Goal: Task Accomplishment & Management: Use online tool/utility

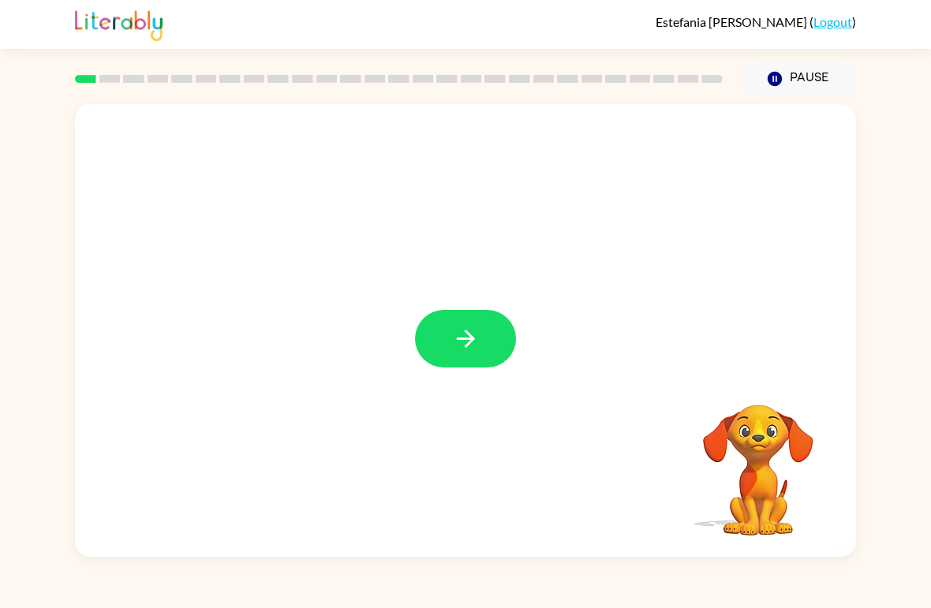
click at [494, 335] on button "button" at bounding box center [465, 339] width 101 height 58
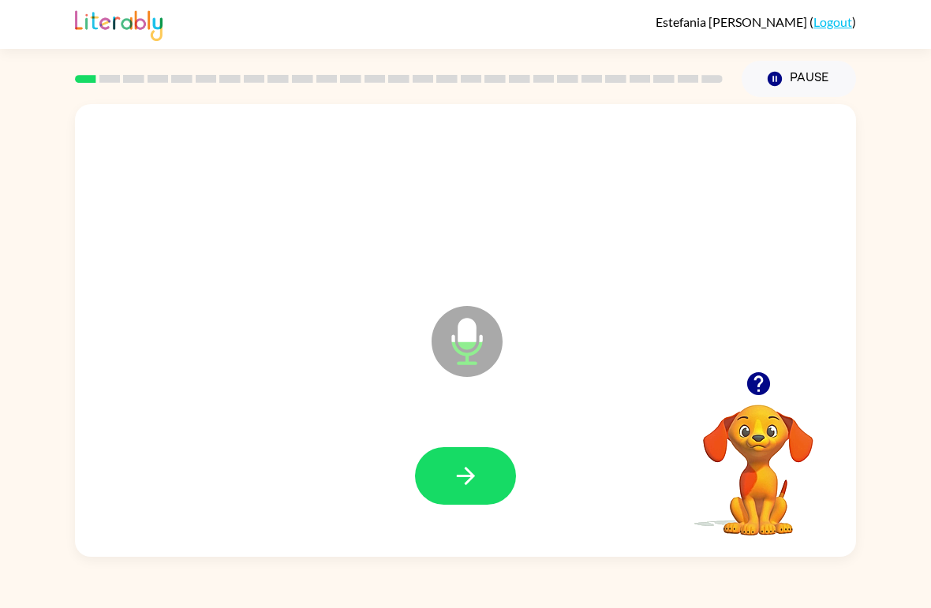
click at [488, 469] on button "button" at bounding box center [465, 476] width 101 height 58
click at [472, 474] on icon "button" at bounding box center [465, 476] width 18 height 18
click at [477, 471] on icon "button" at bounding box center [466, 476] width 28 height 28
click at [478, 464] on icon "button" at bounding box center [466, 476] width 28 height 28
click at [468, 473] on icon "button" at bounding box center [466, 476] width 28 height 28
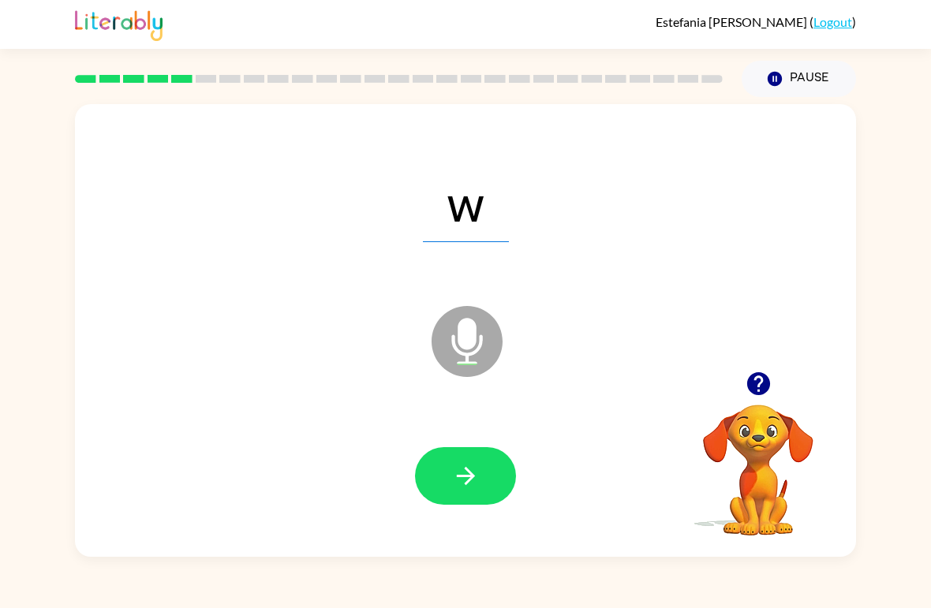
click at [472, 481] on icon "button" at bounding box center [466, 476] width 28 height 28
click at [470, 480] on icon "button" at bounding box center [465, 476] width 18 height 18
click at [477, 480] on icon "button" at bounding box center [466, 476] width 28 height 28
click at [472, 477] on icon "button" at bounding box center [465, 476] width 18 height 18
click at [477, 475] on icon "button" at bounding box center [466, 476] width 28 height 28
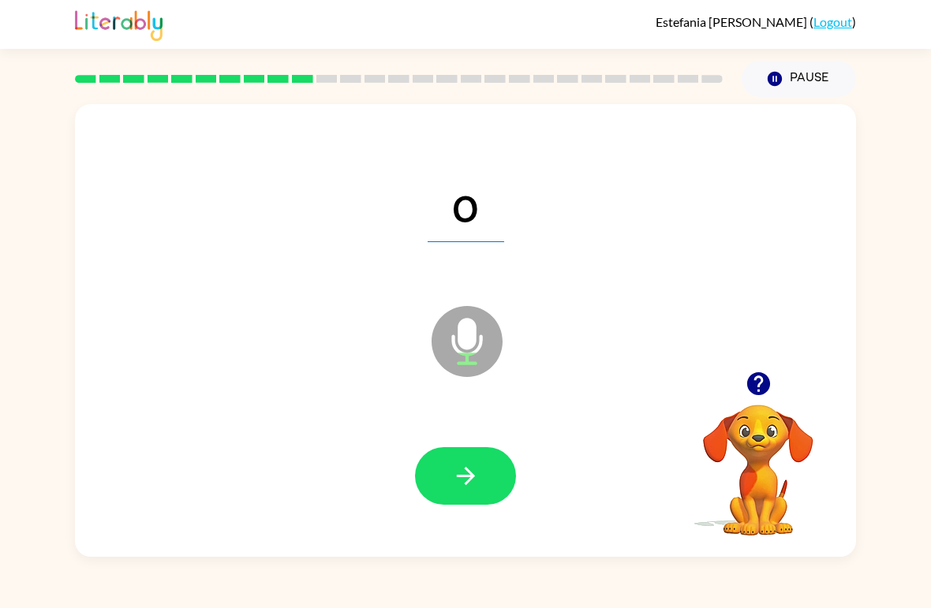
click at [469, 475] on icon "button" at bounding box center [466, 476] width 28 height 28
click at [473, 472] on icon "button" at bounding box center [466, 476] width 28 height 28
click at [479, 473] on icon "button" at bounding box center [466, 476] width 28 height 28
click at [469, 472] on icon "button" at bounding box center [465, 476] width 18 height 18
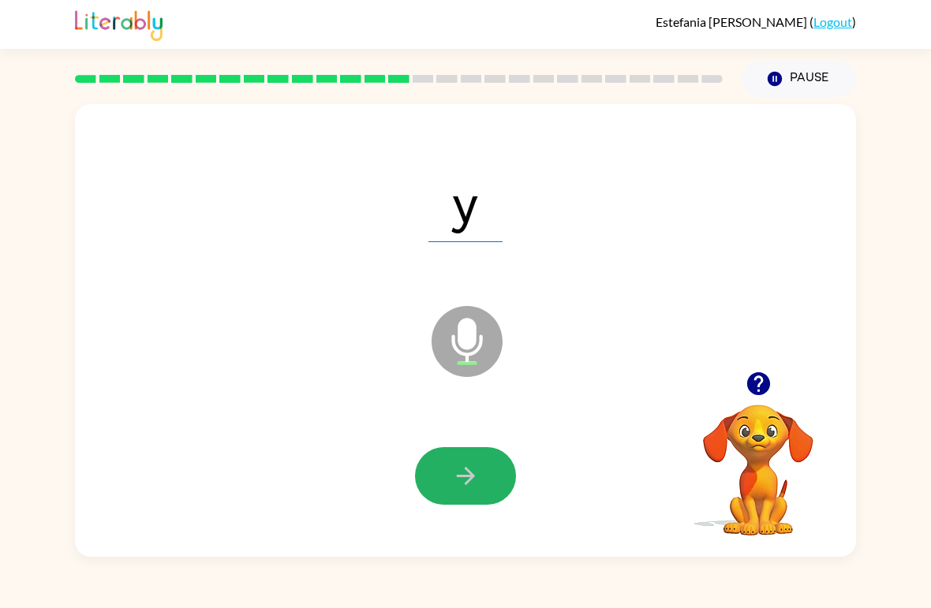
click at [472, 471] on icon "button" at bounding box center [466, 476] width 28 height 28
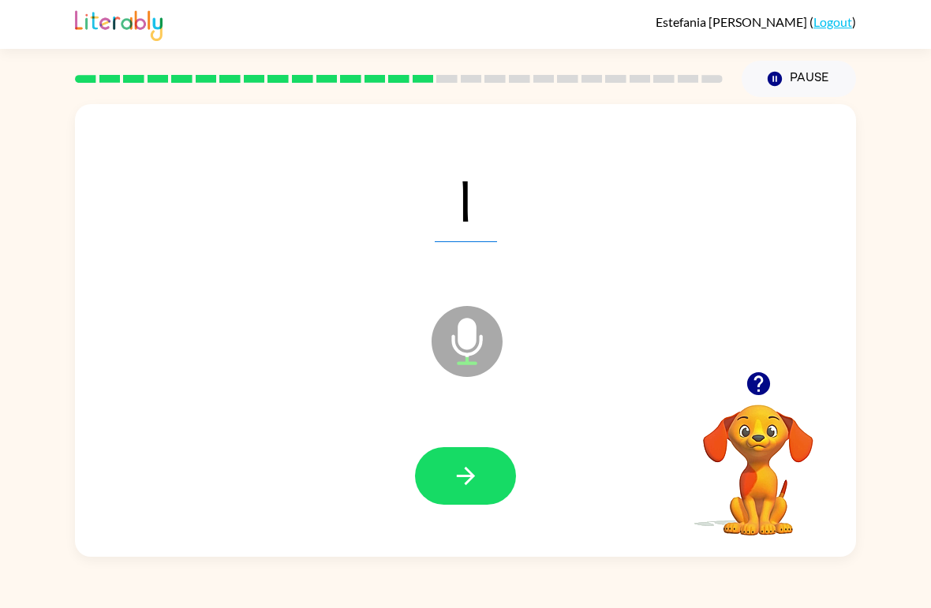
click at [469, 470] on icon "button" at bounding box center [466, 476] width 28 height 28
click at [477, 469] on icon "button" at bounding box center [466, 476] width 28 height 28
click at [475, 473] on icon "button" at bounding box center [466, 476] width 28 height 28
click at [477, 473] on icon "button" at bounding box center [466, 476] width 28 height 28
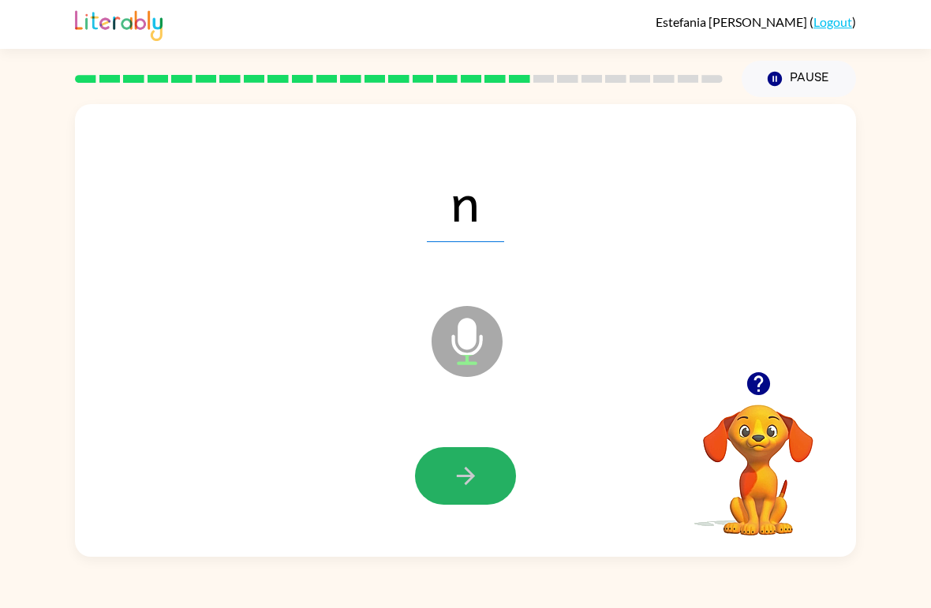
click at [473, 470] on icon "button" at bounding box center [466, 476] width 28 height 28
click at [469, 471] on icon "button" at bounding box center [466, 476] width 28 height 28
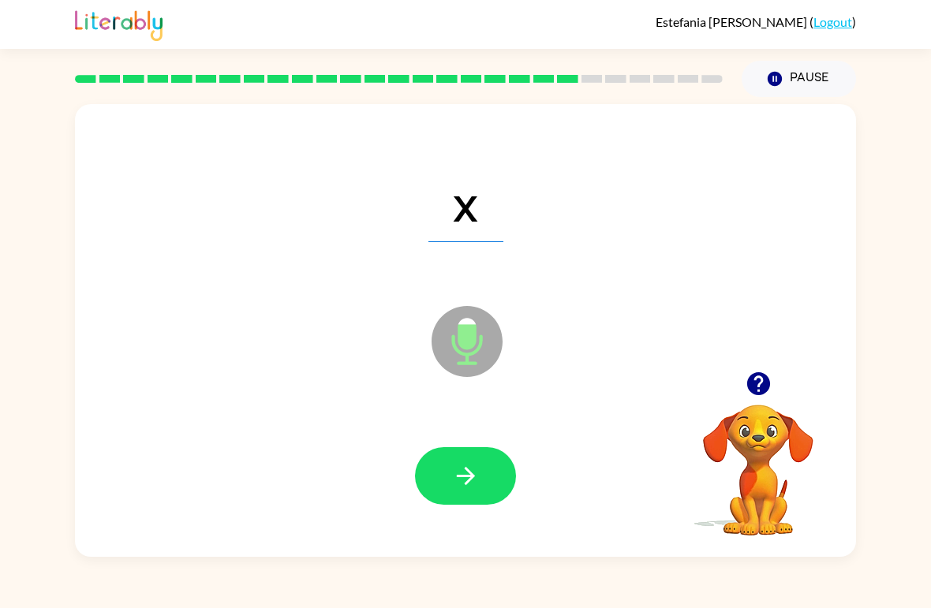
click at [480, 469] on button "button" at bounding box center [465, 476] width 101 height 58
click at [483, 469] on button "button" at bounding box center [465, 476] width 101 height 58
click at [475, 471] on icon "button" at bounding box center [466, 476] width 28 height 28
click at [480, 470] on button "button" at bounding box center [465, 476] width 101 height 58
click at [487, 465] on button "button" at bounding box center [465, 476] width 101 height 58
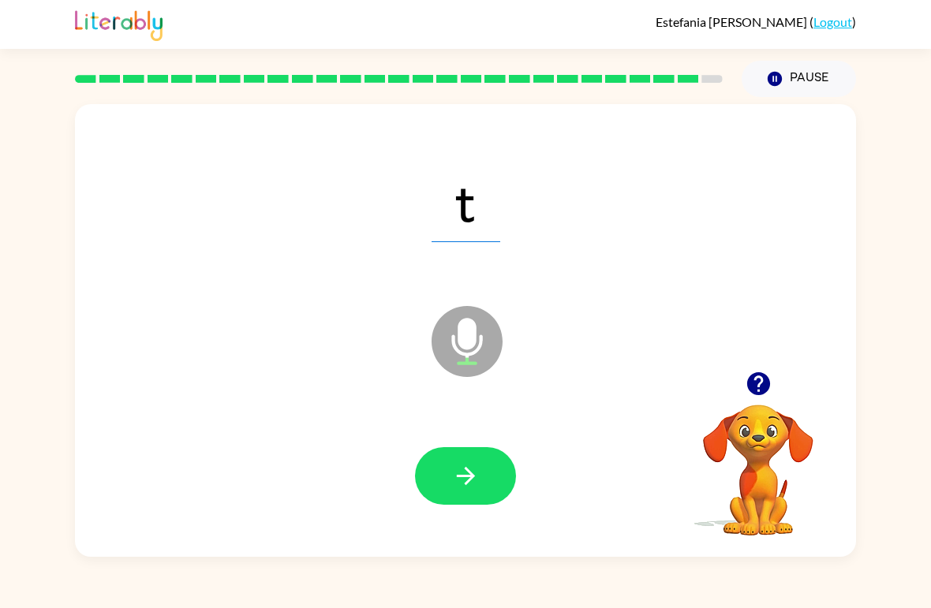
click at [477, 473] on icon "button" at bounding box center [466, 476] width 28 height 28
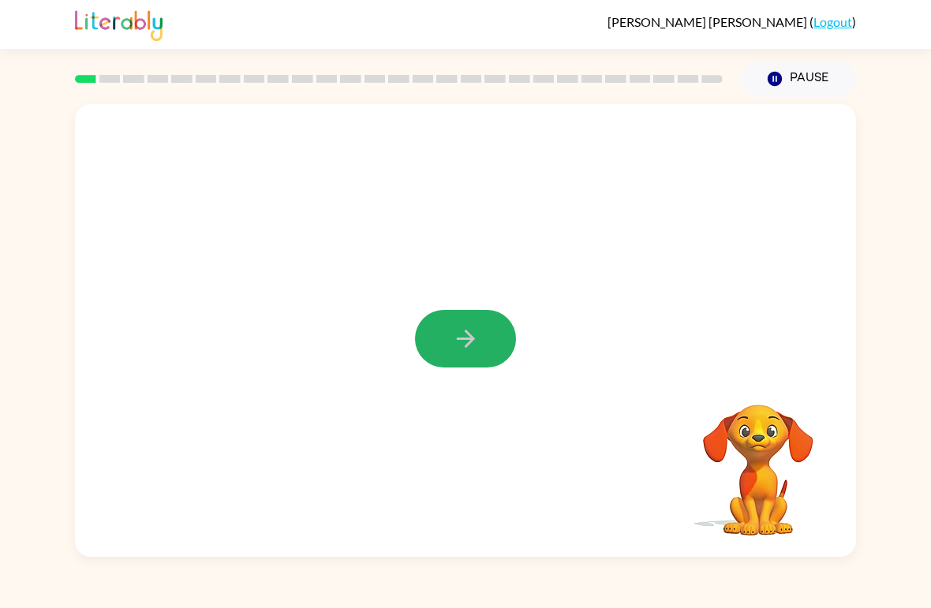
click at [474, 353] on button "button" at bounding box center [465, 339] width 101 height 58
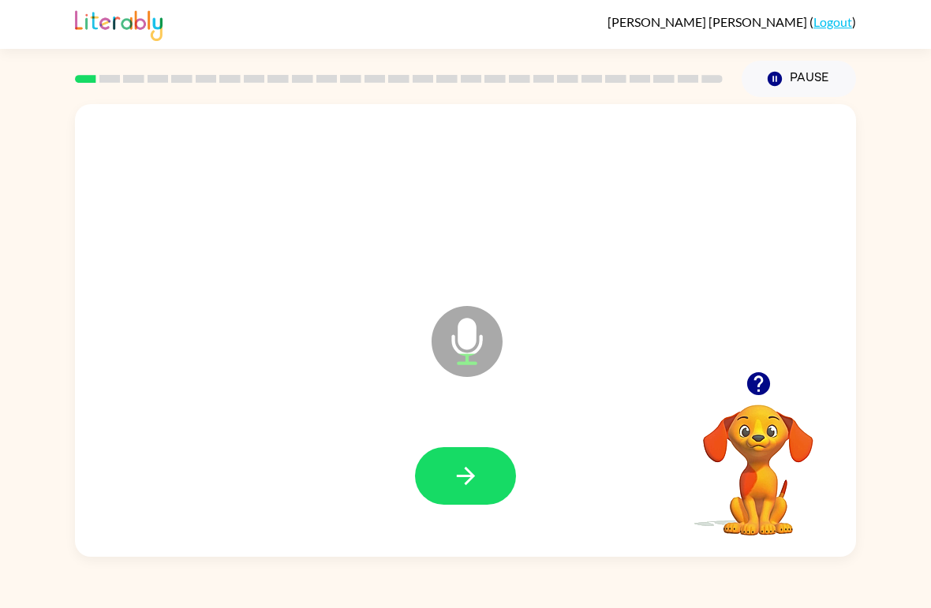
click at [461, 468] on icon "button" at bounding box center [466, 476] width 28 height 28
click at [471, 473] on icon "button" at bounding box center [465, 476] width 18 height 18
click at [480, 470] on button "button" at bounding box center [465, 476] width 101 height 58
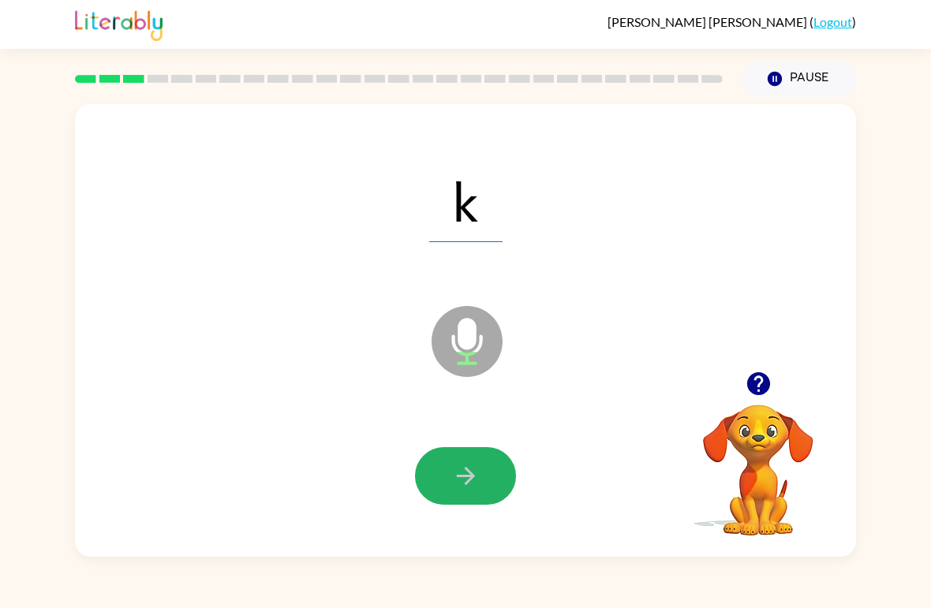
click at [477, 467] on icon "button" at bounding box center [466, 476] width 28 height 28
click at [488, 464] on button "button" at bounding box center [465, 476] width 101 height 58
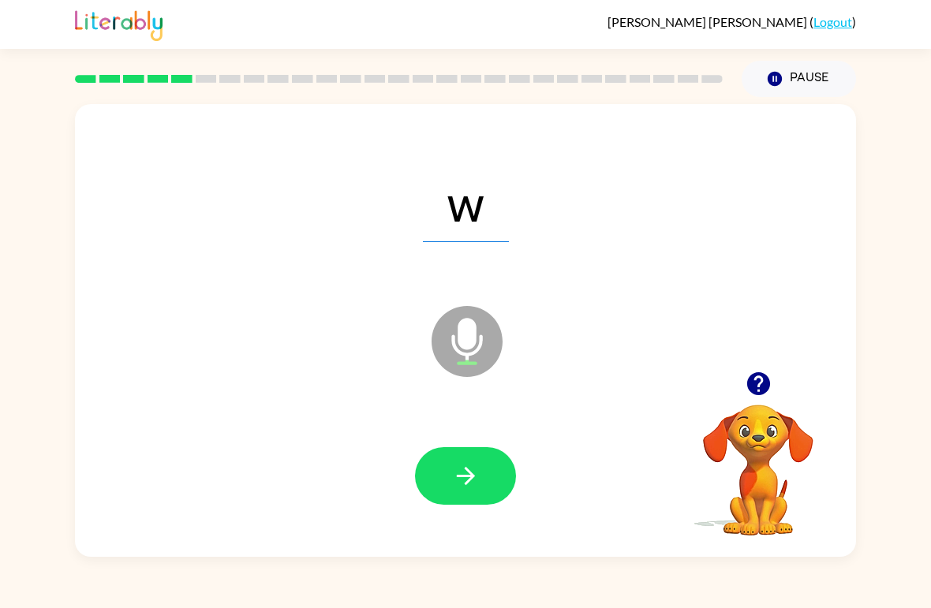
click at [494, 470] on button "button" at bounding box center [465, 476] width 101 height 58
click at [487, 471] on button "button" at bounding box center [465, 476] width 101 height 58
click at [489, 465] on button "button" at bounding box center [465, 476] width 101 height 58
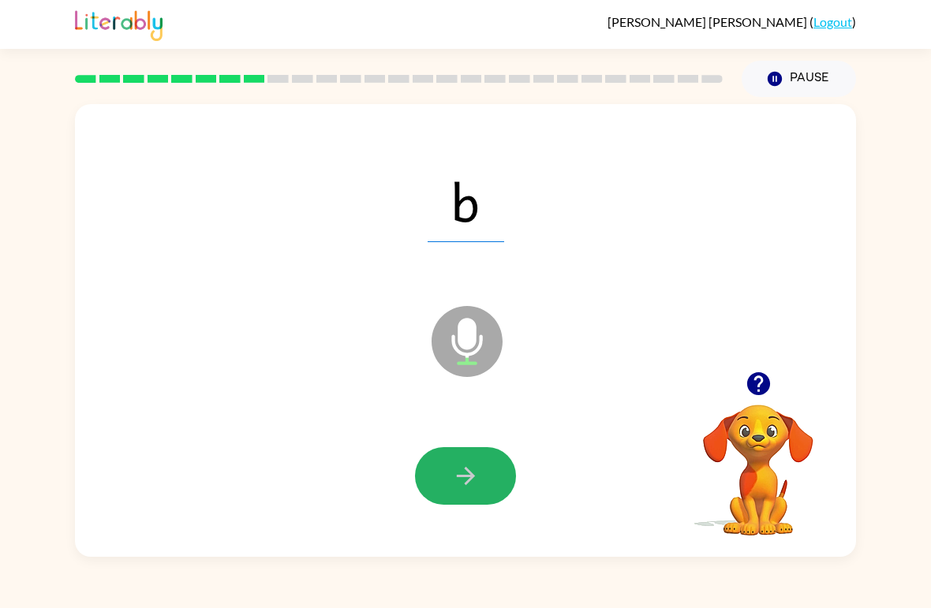
click at [469, 476] on icon "button" at bounding box center [466, 476] width 28 height 28
click at [462, 493] on button "button" at bounding box center [465, 476] width 101 height 58
click at [483, 478] on button "button" at bounding box center [465, 476] width 101 height 58
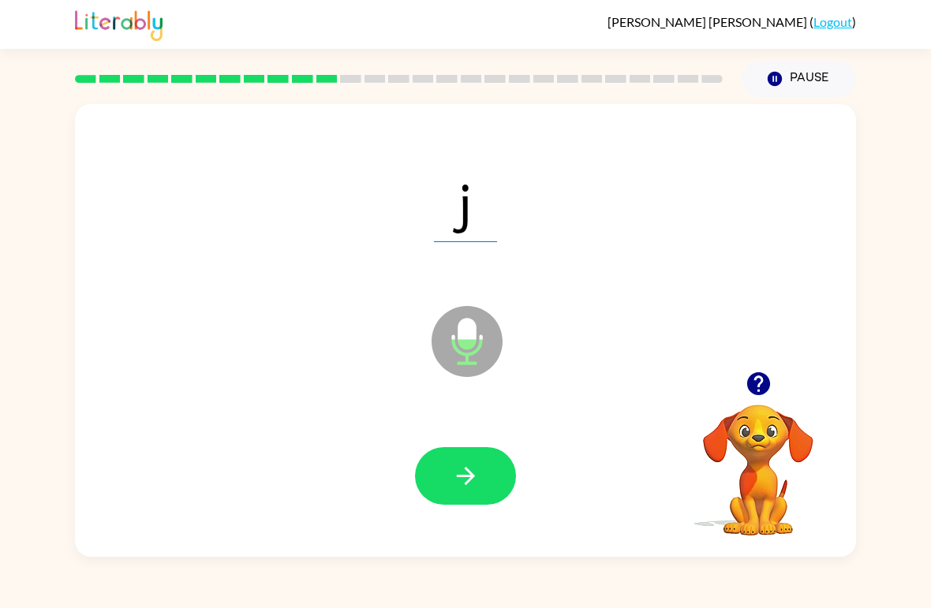
click at [481, 473] on button "button" at bounding box center [465, 476] width 101 height 58
click at [485, 472] on button "button" at bounding box center [465, 476] width 101 height 58
click at [488, 472] on button "button" at bounding box center [465, 476] width 101 height 58
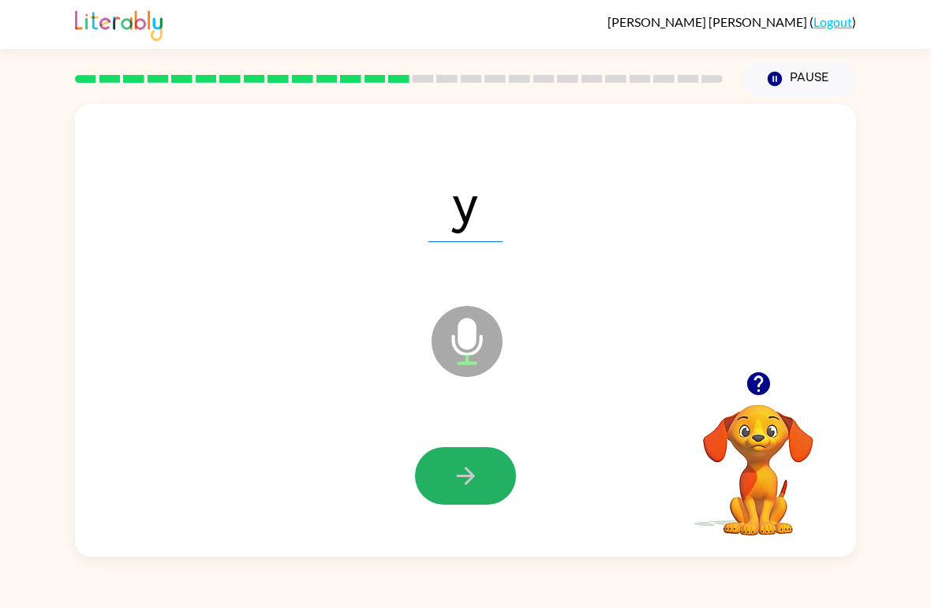
click at [494, 467] on button "button" at bounding box center [465, 476] width 101 height 58
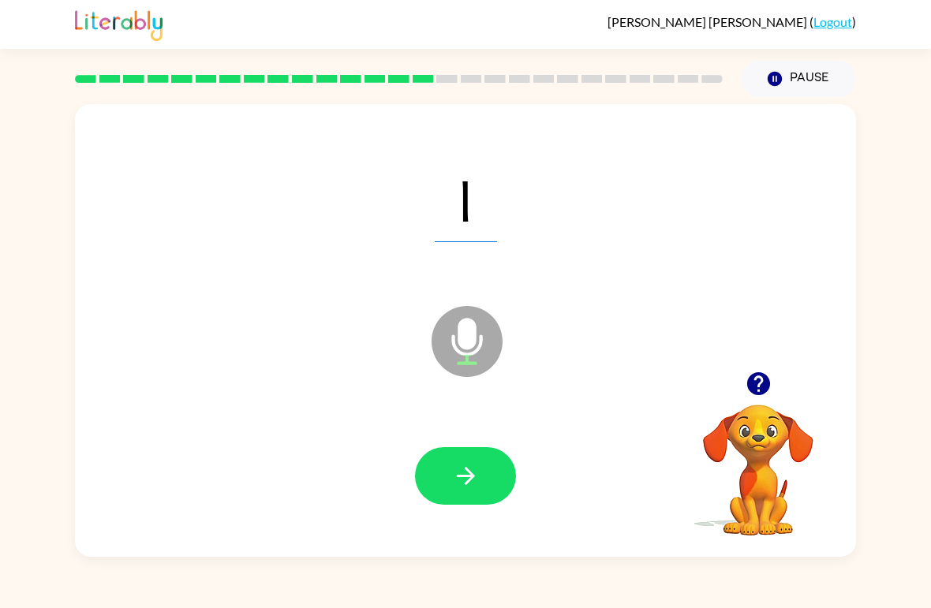
click at [496, 467] on button "button" at bounding box center [465, 476] width 101 height 58
click at [499, 468] on button "button" at bounding box center [465, 476] width 101 height 58
click at [487, 472] on button "button" at bounding box center [465, 476] width 101 height 58
click at [489, 472] on button "button" at bounding box center [465, 476] width 101 height 58
click at [502, 467] on button "button" at bounding box center [465, 476] width 101 height 58
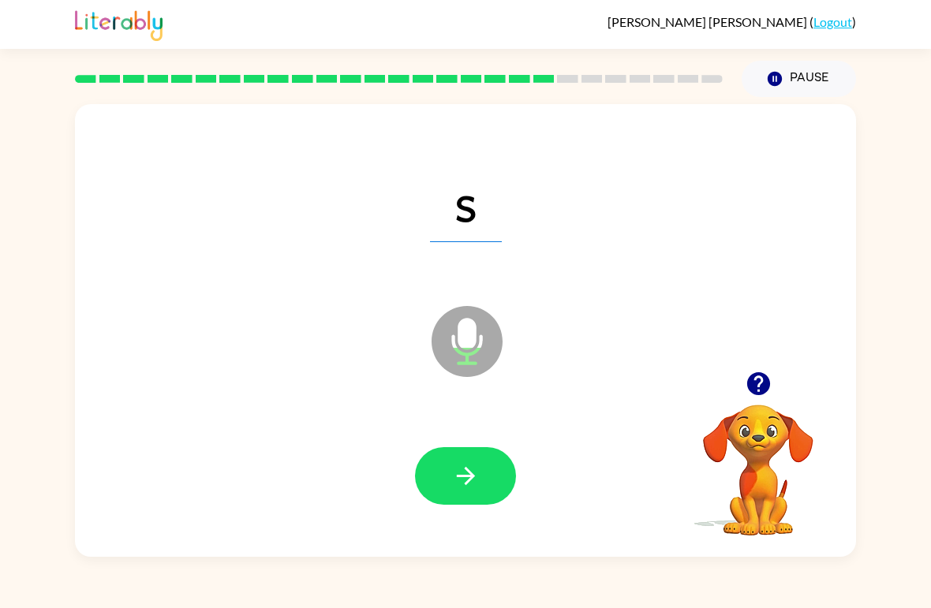
click at [487, 473] on button "button" at bounding box center [465, 476] width 101 height 58
click at [491, 474] on button "button" at bounding box center [465, 476] width 101 height 58
click at [495, 469] on button "button" at bounding box center [465, 476] width 101 height 58
click at [483, 478] on button "button" at bounding box center [465, 476] width 101 height 58
click at [486, 475] on button "button" at bounding box center [465, 476] width 101 height 58
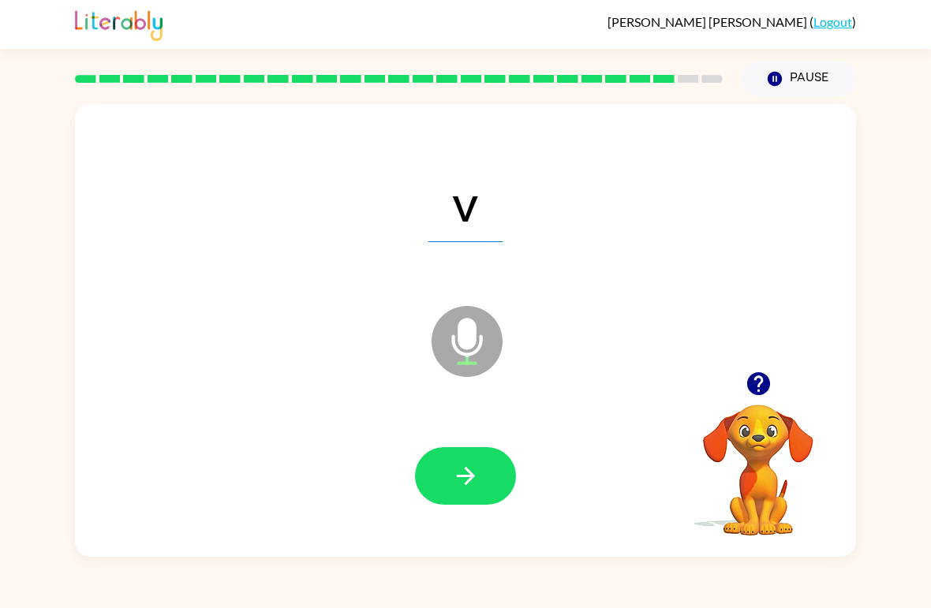
click at [493, 473] on button "button" at bounding box center [465, 476] width 101 height 58
click at [493, 471] on button "button" at bounding box center [465, 476] width 101 height 58
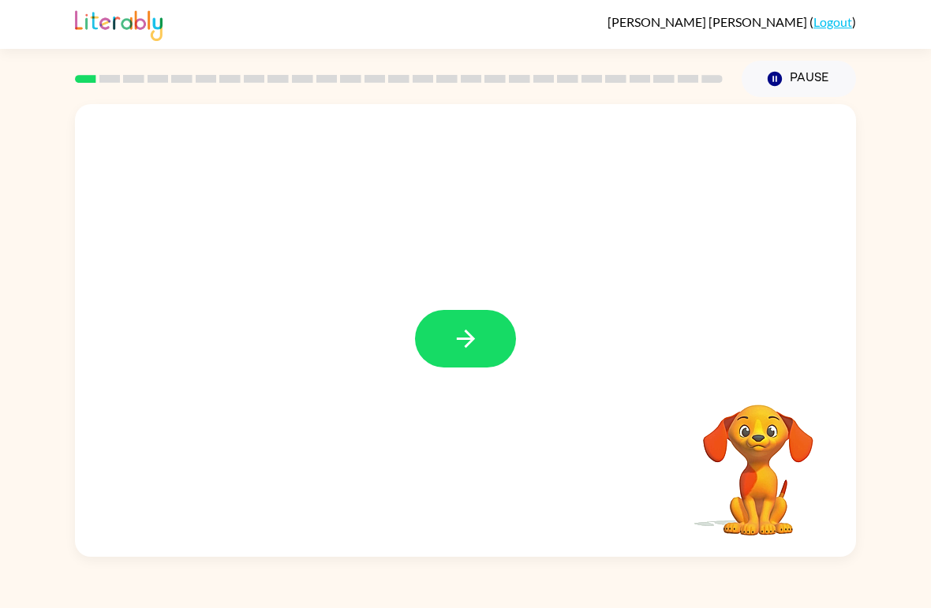
click at [473, 338] on icon "button" at bounding box center [465, 339] width 18 height 18
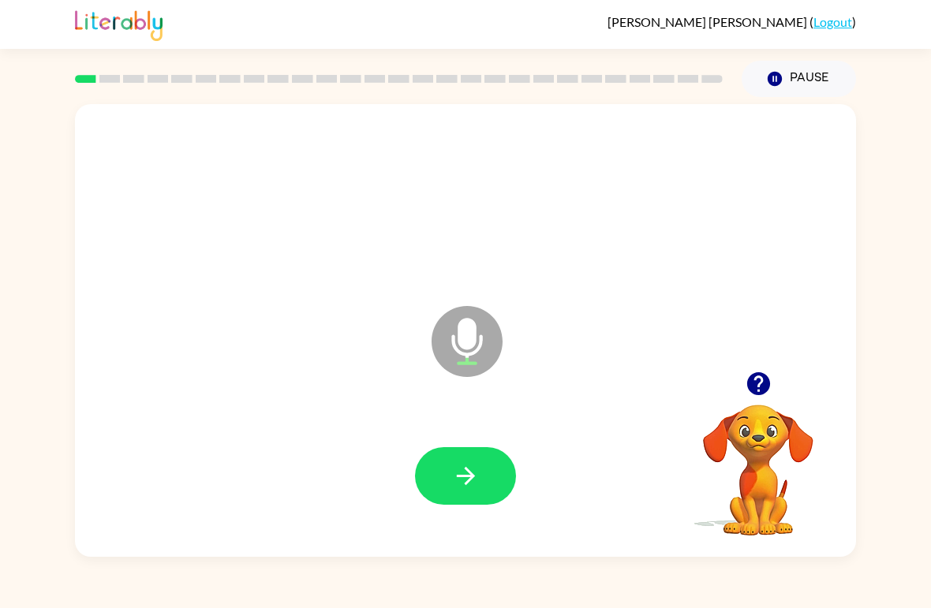
click at [917, 343] on div "Microphone The Microphone is here when it is your turn to talk Your browser mus…" at bounding box center [465, 327] width 931 height 460
click at [503, 469] on button "button" at bounding box center [465, 476] width 101 height 58
click at [473, 465] on icon "button" at bounding box center [466, 476] width 28 height 28
click at [485, 472] on button "button" at bounding box center [465, 476] width 101 height 58
click at [477, 472] on icon "button" at bounding box center [466, 476] width 28 height 28
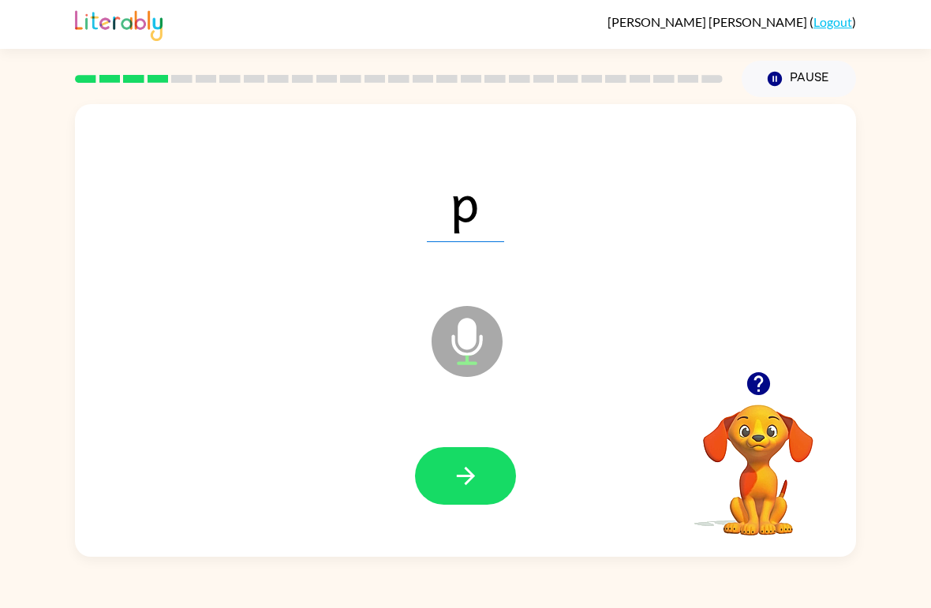
click at [483, 470] on button "button" at bounding box center [465, 476] width 101 height 58
click at [477, 467] on icon "button" at bounding box center [466, 476] width 28 height 28
click at [477, 471] on icon "button" at bounding box center [466, 476] width 28 height 28
click at [471, 479] on icon "button" at bounding box center [465, 476] width 18 height 18
click at [714, 589] on div "Luis-Horacio Lopez-Leal ( Logout ) Pause Pause b Microphone The Microphone is h…" at bounding box center [465, 304] width 931 height 608
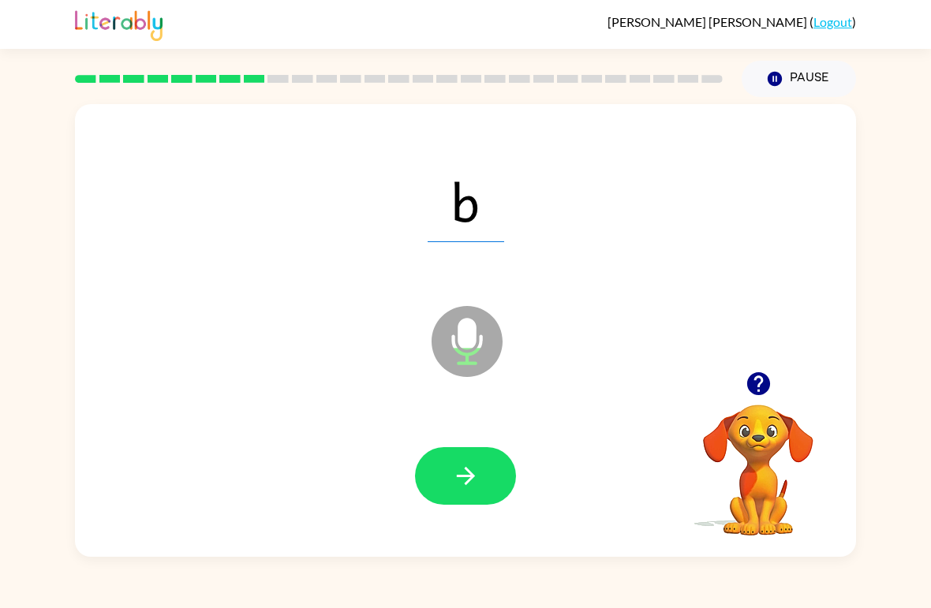
click at [487, 473] on button "button" at bounding box center [465, 476] width 101 height 58
click at [730, 583] on div "Luis-Horacio Lopez-Leal ( Logout ) Pause Pause h Microphone The Microphone is h…" at bounding box center [465, 304] width 931 height 608
click at [716, 594] on div "Luis-Horacio Lopez-Leal ( Logout ) Pause Pause h Microphone The Microphone is h…" at bounding box center [465, 304] width 931 height 608
click at [475, 465] on icon "button" at bounding box center [466, 476] width 28 height 28
click at [464, 460] on button "button" at bounding box center [465, 476] width 101 height 58
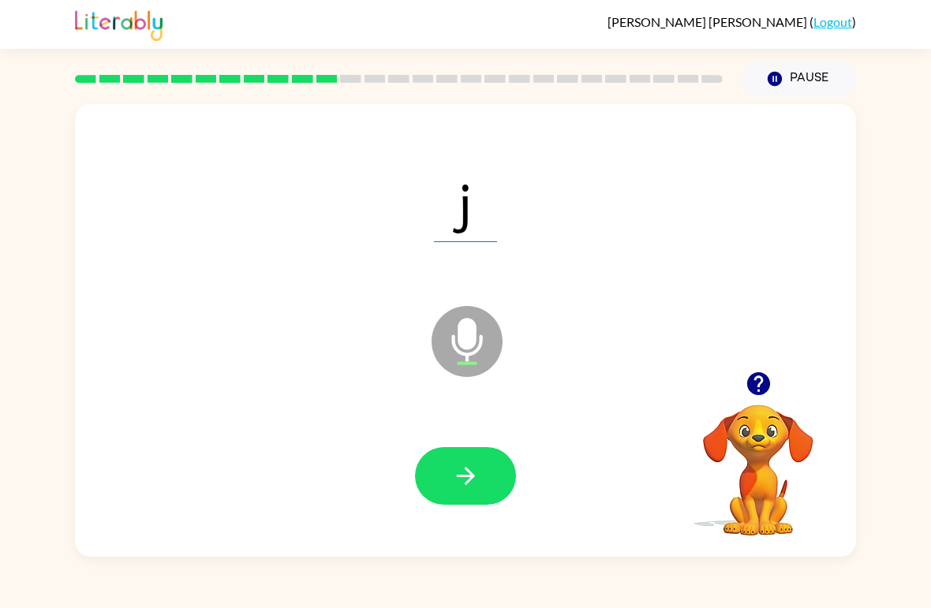
click at [475, 468] on icon "button" at bounding box center [466, 476] width 28 height 28
click at [469, 474] on icon "button" at bounding box center [465, 476] width 18 height 18
click at [473, 469] on icon "button" at bounding box center [466, 476] width 28 height 28
click at [469, 477] on icon "button" at bounding box center [465, 476] width 18 height 18
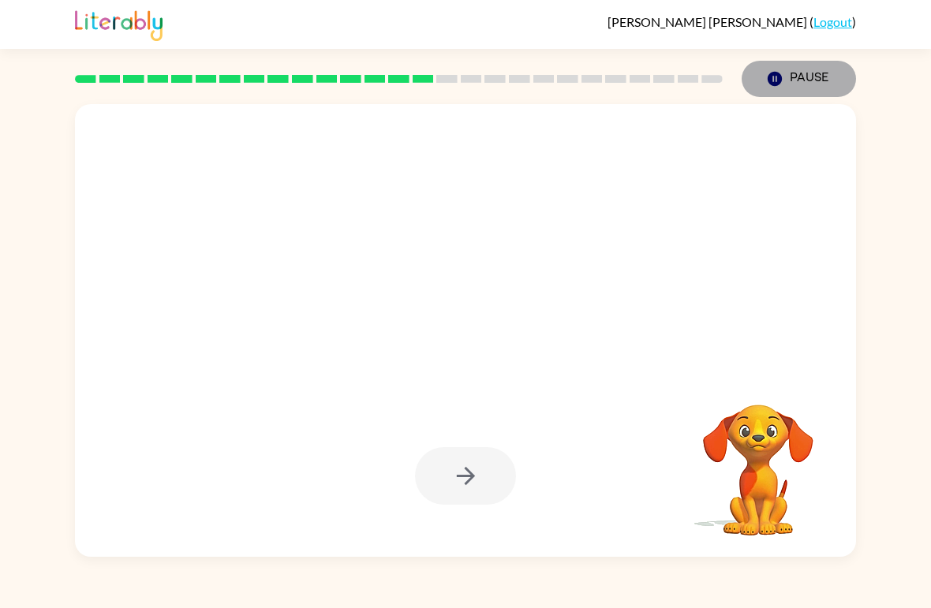
click at [794, 88] on button "Pause Pause" at bounding box center [799, 79] width 114 height 36
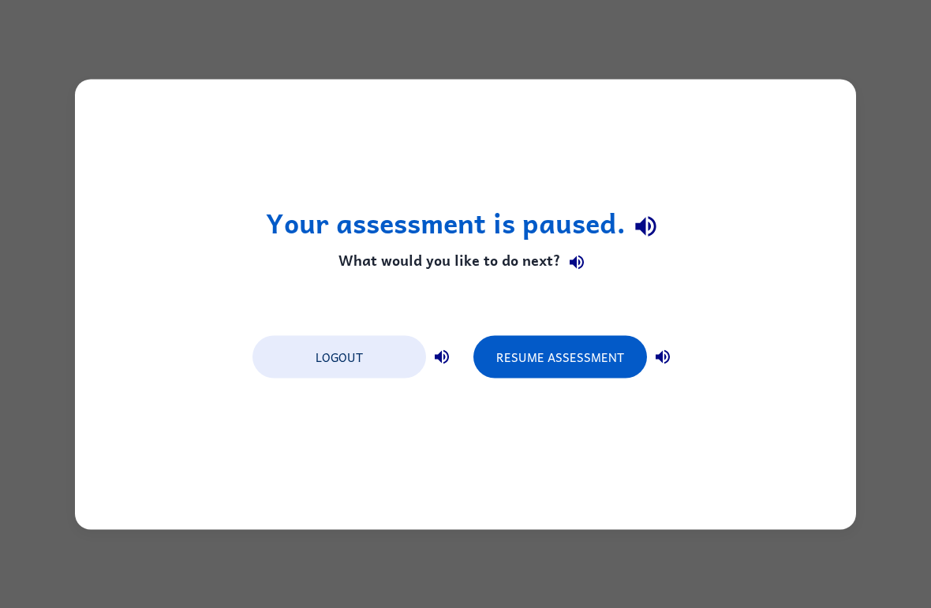
click at [536, 342] on button "Resume Assessment" at bounding box center [560, 356] width 174 height 43
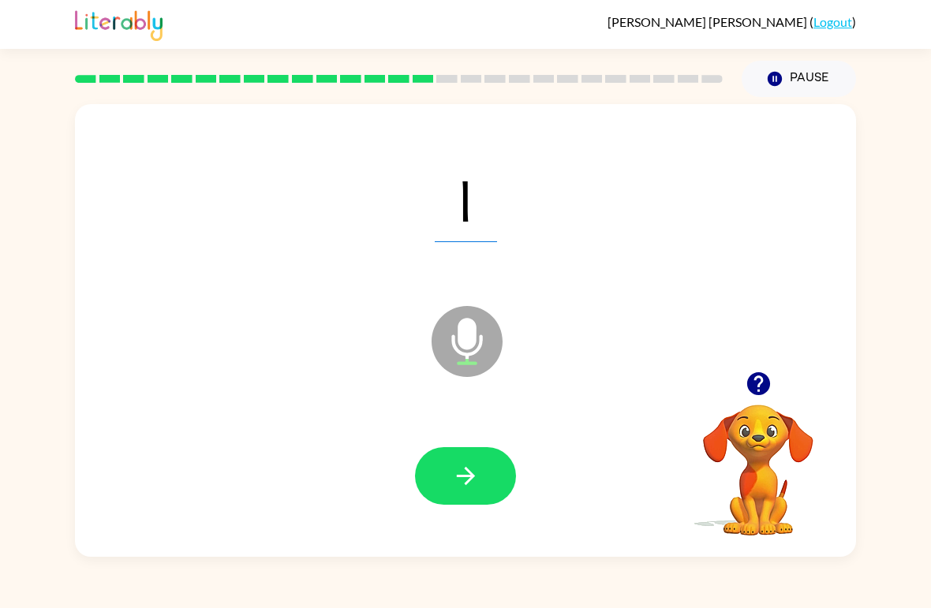
click at [477, 473] on icon "button" at bounding box center [466, 476] width 28 height 28
click at [481, 471] on button "button" at bounding box center [465, 476] width 101 height 58
click at [477, 473] on icon "button" at bounding box center [466, 476] width 28 height 28
click at [473, 474] on icon "button" at bounding box center [466, 476] width 28 height 28
click at [470, 490] on icon "button" at bounding box center [466, 476] width 28 height 28
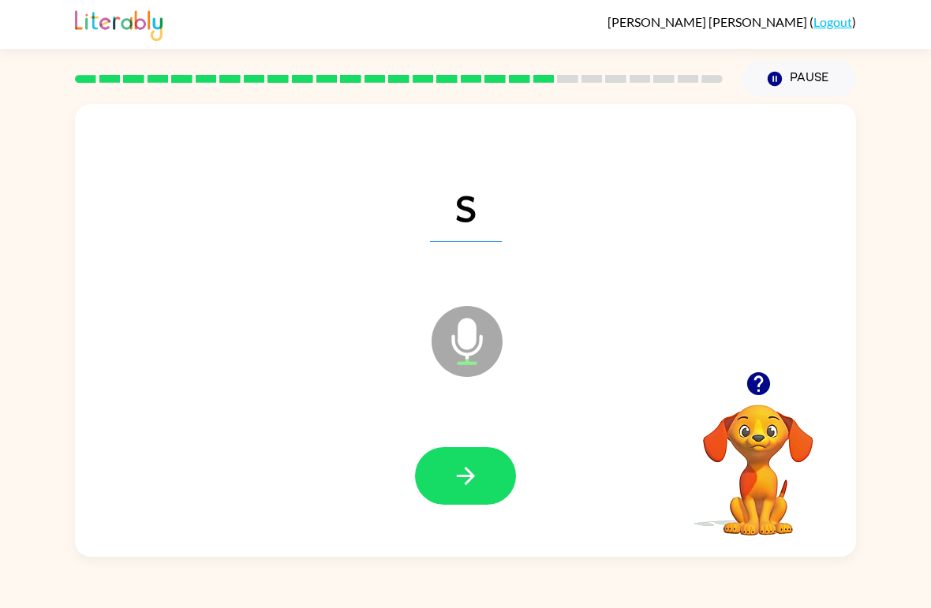
click at [480, 474] on button "button" at bounding box center [465, 476] width 101 height 58
click at [458, 482] on icon "button" at bounding box center [466, 476] width 28 height 28
click at [472, 471] on icon "button" at bounding box center [466, 476] width 28 height 28
click at [724, 602] on div "Luis-Horacio Lopez-Leal ( Logout ) Pause Pause g Microphone The Microphone is h…" at bounding box center [465, 304] width 931 height 608
click at [718, 605] on div "Luis-Horacio Lopez-Leal ( Logout ) Pause Pause g Microphone The Microphone is h…" at bounding box center [465, 304] width 931 height 608
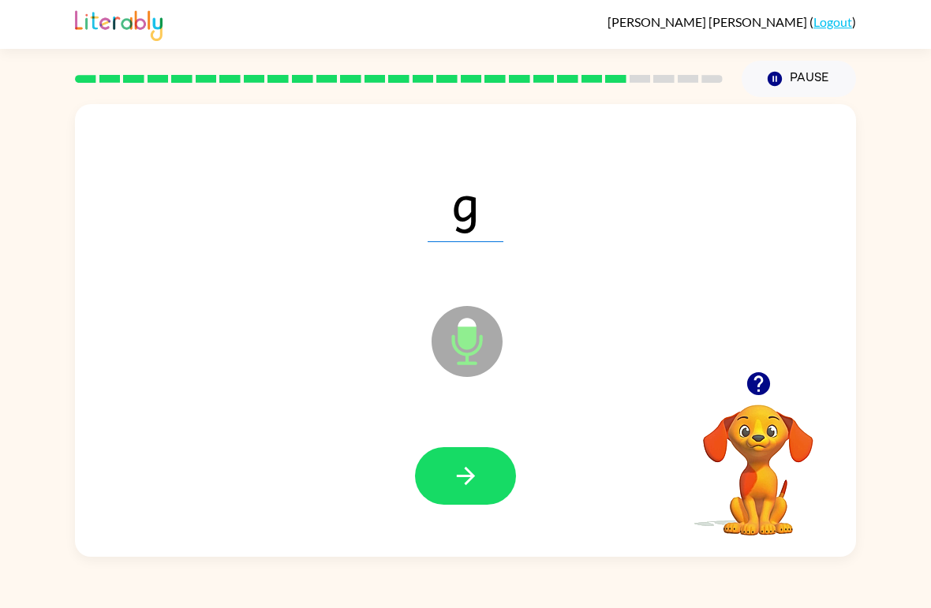
click at [676, 598] on div "Luis-Horacio Lopez-Leal ( Logout ) Pause Pause g Microphone The Microphone is h…" at bounding box center [465, 304] width 931 height 608
click at [484, 484] on button "button" at bounding box center [465, 476] width 101 height 58
click at [476, 478] on icon "button" at bounding box center [466, 476] width 28 height 28
click at [479, 471] on icon "button" at bounding box center [466, 476] width 28 height 28
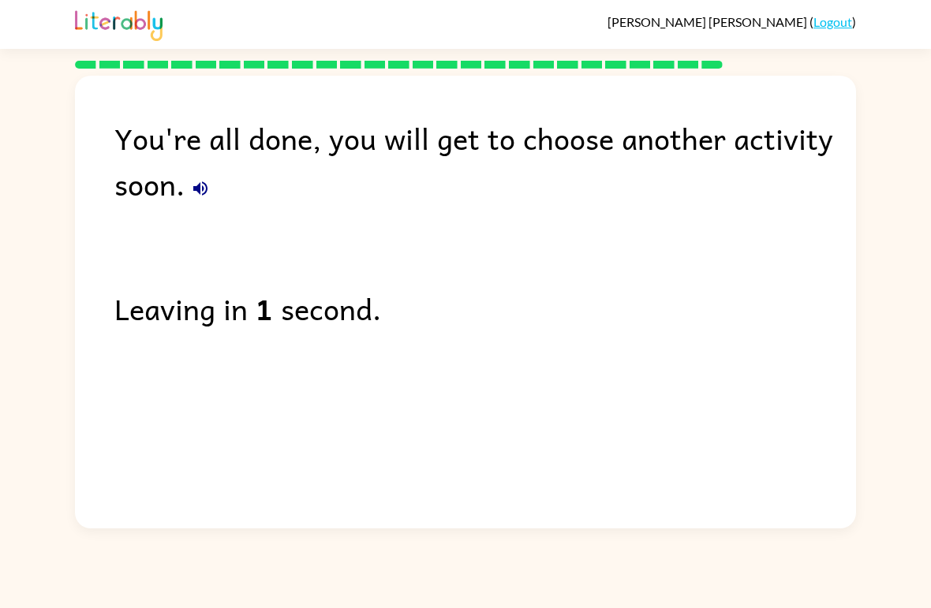
click at [833, 21] on link "Logout" at bounding box center [832, 21] width 39 height 15
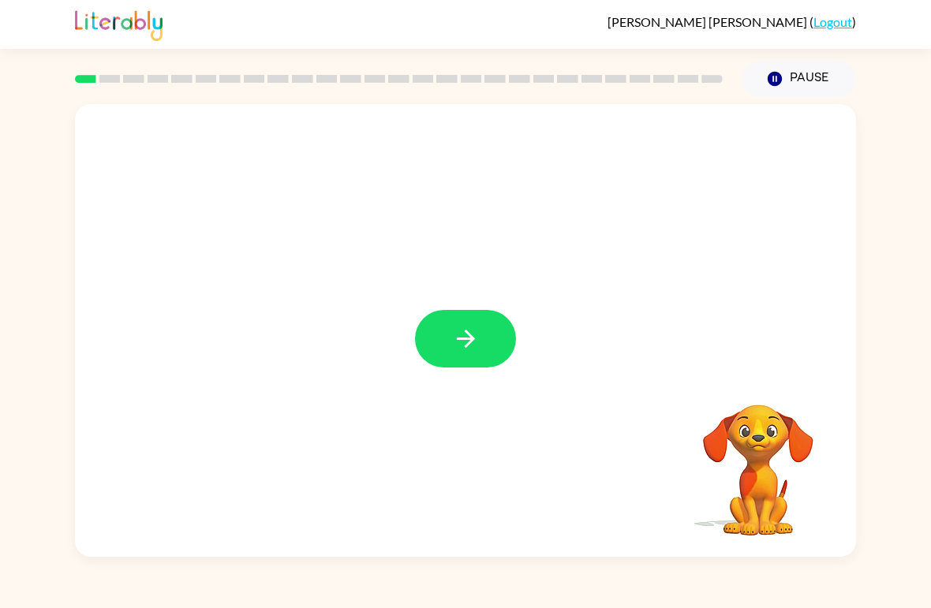
click at [474, 323] on button "button" at bounding box center [465, 339] width 101 height 58
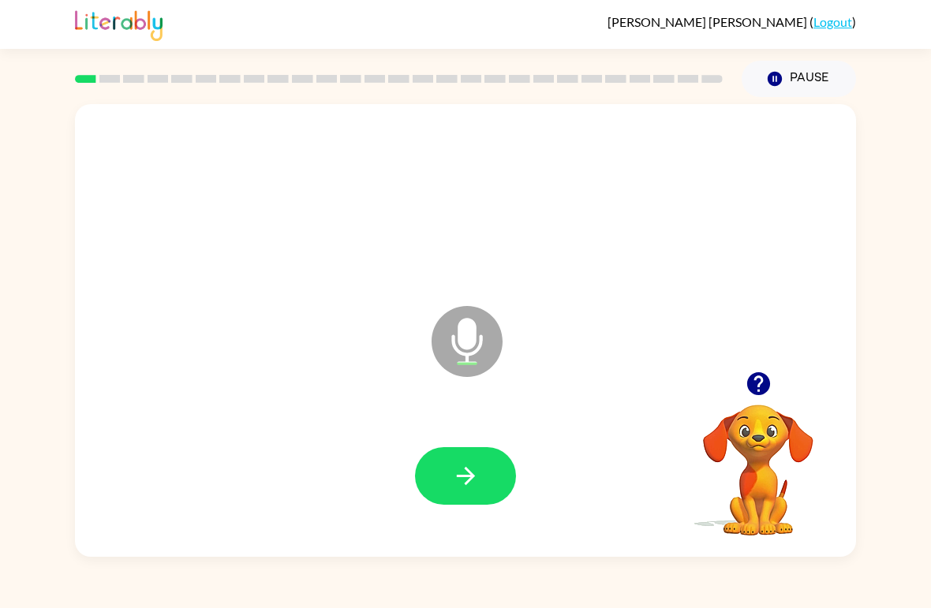
click at [469, 462] on button "button" at bounding box center [465, 476] width 101 height 58
click at [462, 464] on icon "button" at bounding box center [466, 476] width 28 height 28
click at [463, 469] on icon "button" at bounding box center [466, 476] width 28 height 28
click at [479, 465] on icon "button" at bounding box center [466, 476] width 28 height 28
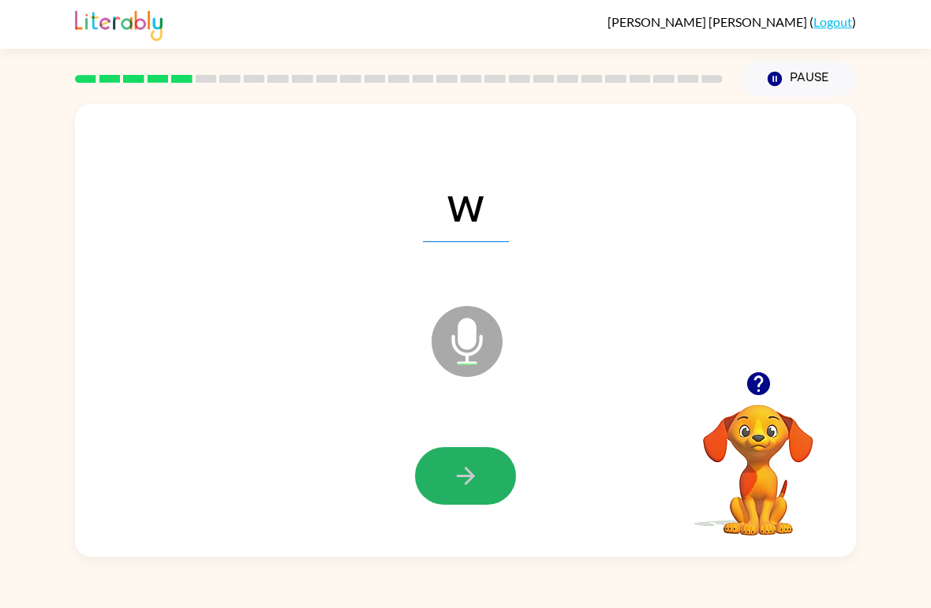
click at [474, 477] on icon "button" at bounding box center [465, 476] width 18 height 18
click at [471, 465] on icon "button" at bounding box center [466, 476] width 28 height 28
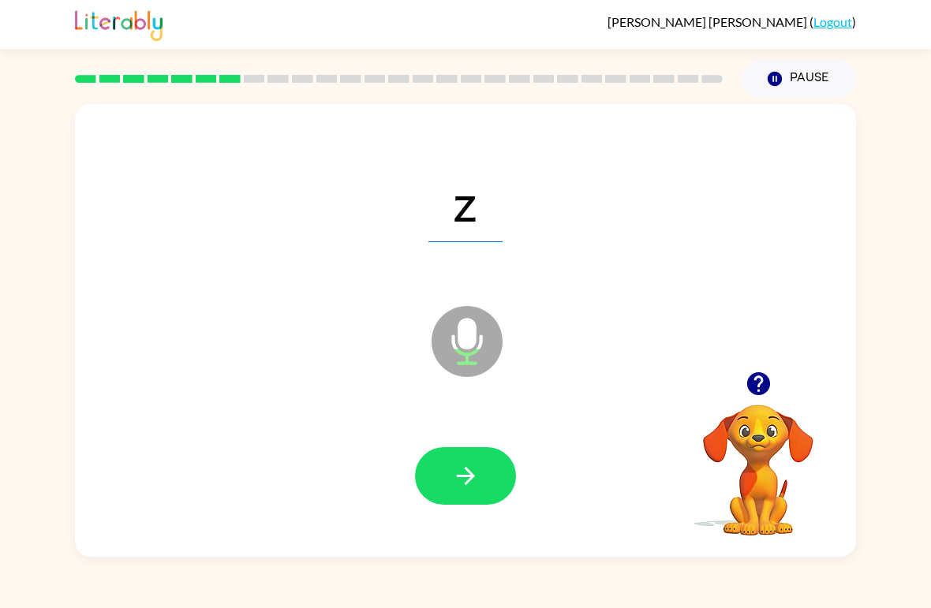
click at [475, 471] on icon "button" at bounding box center [466, 476] width 28 height 28
click at [469, 478] on icon "button" at bounding box center [465, 476] width 18 height 18
click at [462, 481] on icon "button" at bounding box center [466, 476] width 28 height 28
click at [470, 472] on icon "button" at bounding box center [466, 476] width 28 height 28
click at [463, 467] on icon "button" at bounding box center [466, 476] width 28 height 28
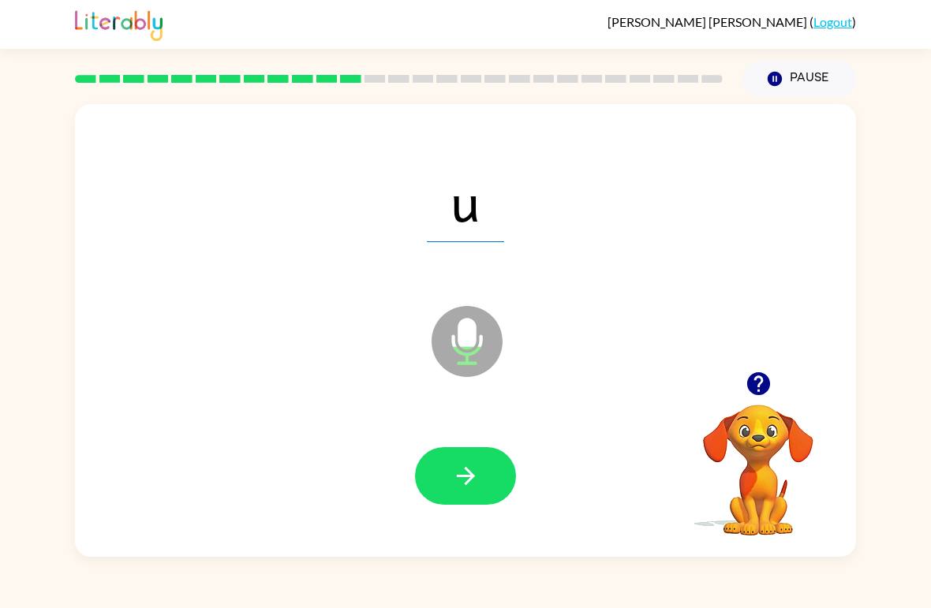
click at [474, 474] on icon "button" at bounding box center [466, 476] width 28 height 28
click at [473, 473] on icon "button" at bounding box center [466, 476] width 28 height 28
click at [459, 464] on icon "button" at bounding box center [466, 476] width 28 height 28
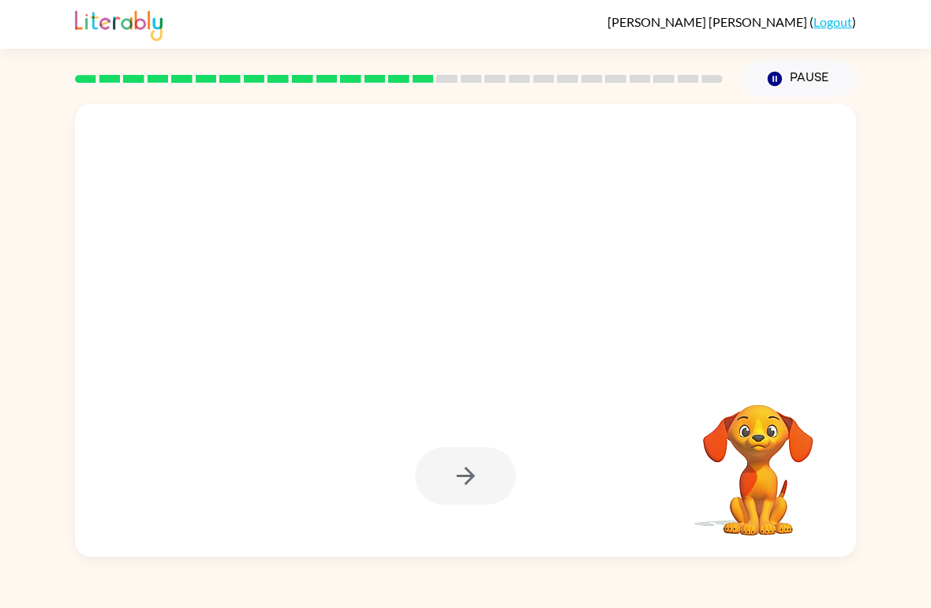
click at [798, 71] on button "Pause Pause" at bounding box center [799, 79] width 114 height 36
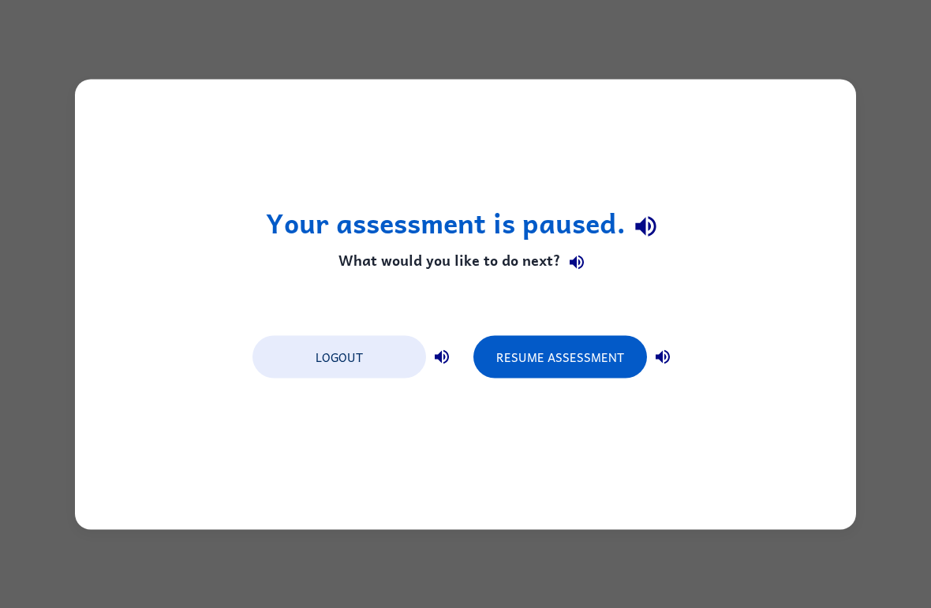
click at [547, 321] on div "Your assessment is paused. What would you like to do next? Logout Resume Assess…" at bounding box center [465, 304] width 781 height 450
click at [526, 353] on button "Resume Assessment" at bounding box center [560, 356] width 174 height 43
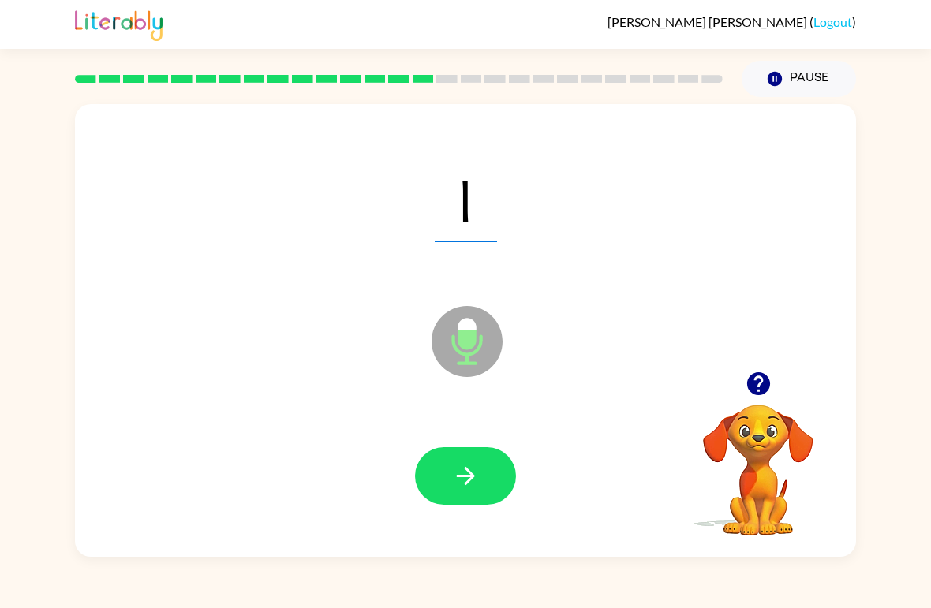
click at [472, 472] on icon "button" at bounding box center [466, 476] width 28 height 28
click at [468, 475] on icon "button" at bounding box center [466, 476] width 28 height 28
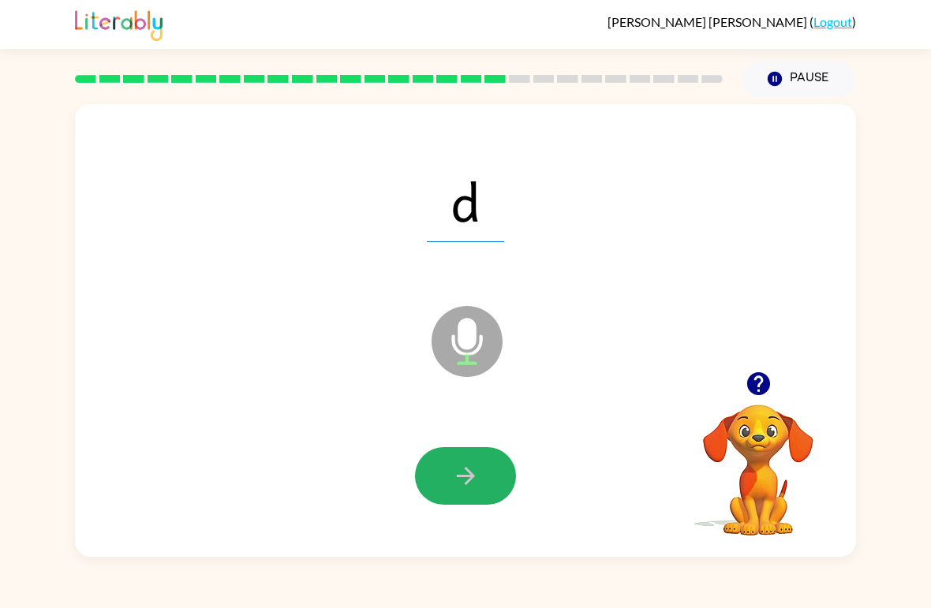
click at [465, 469] on icon "button" at bounding box center [465, 476] width 18 height 18
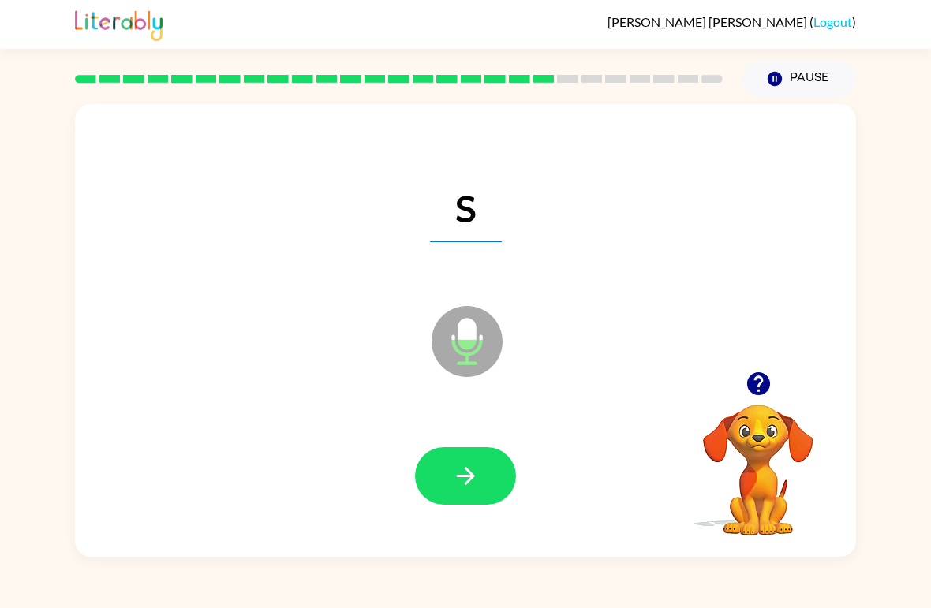
click at [467, 467] on icon "button" at bounding box center [466, 476] width 28 height 28
click at [471, 472] on icon "button" at bounding box center [466, 476] width 28 height 28
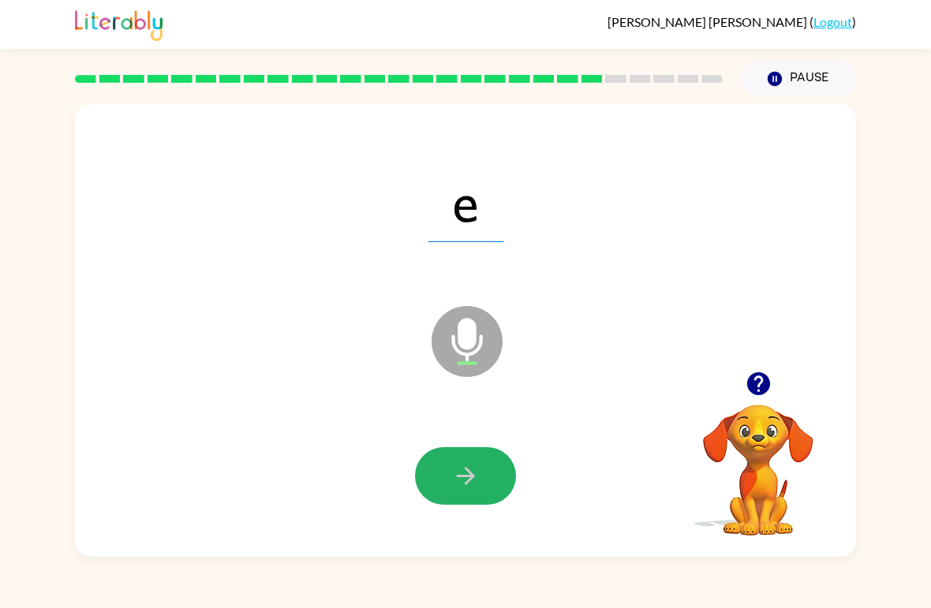
click at [477, 467] on icon "button" at bounding box center [466, 476] width 28 height 28
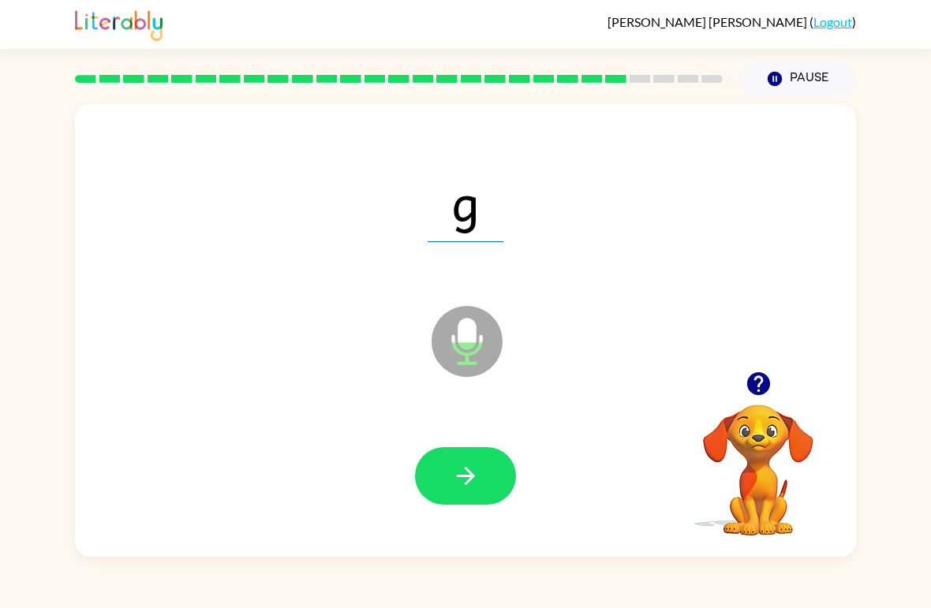
click at [468, 477] on icon "button" at bounding box center [465, 476] width 18 height 18
click at [477, 469] on icon "button" at bounding box center [466, 476] width 28 height 28
click at [465, 471] on icon "button" at bounding box center [466, 476] width 28 height 28
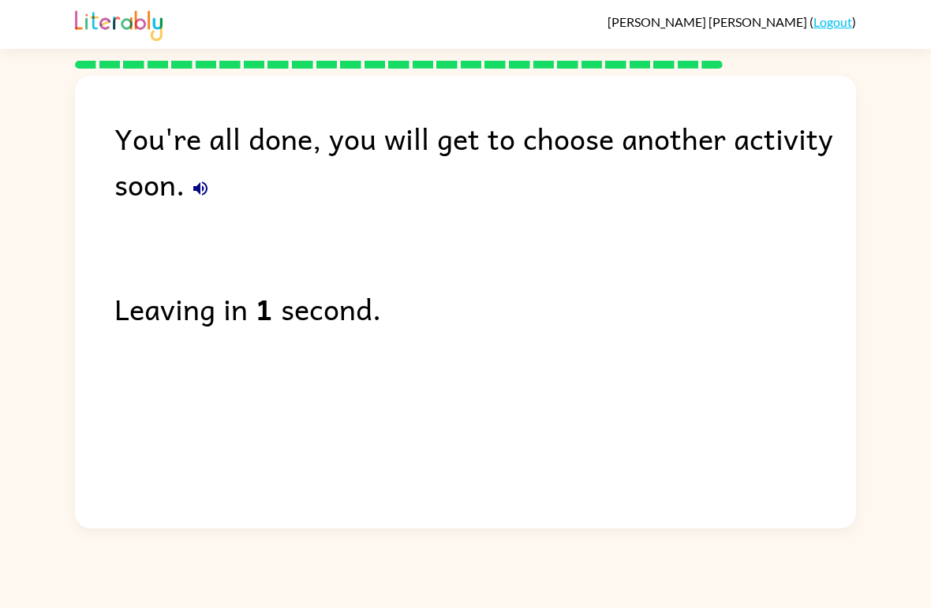
click at [844, 17] on link "Logout" at bounding box center [832, 21] width 39 height 15
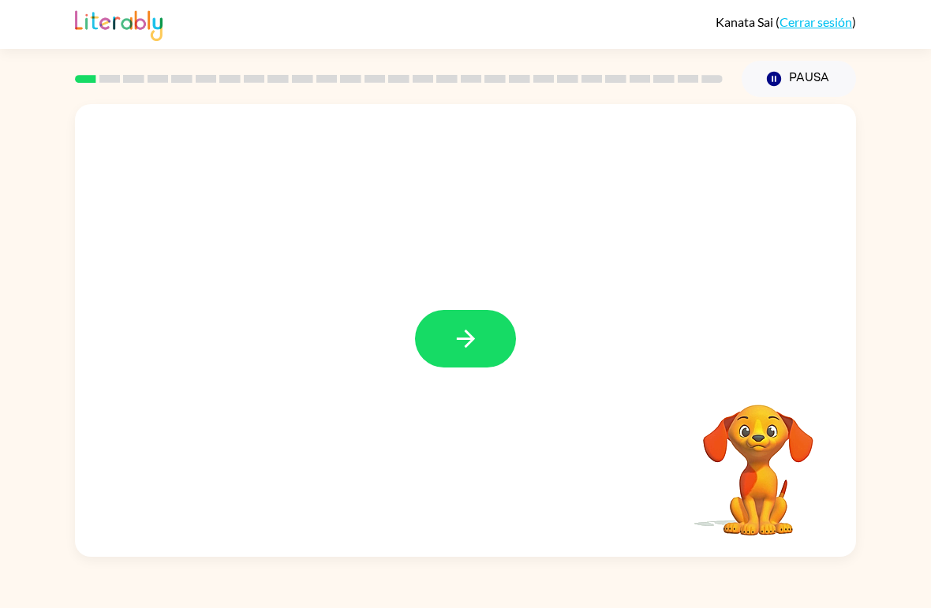
click at [480, 346] on button "button" at bounding box center [465, 339] width 101 height 58
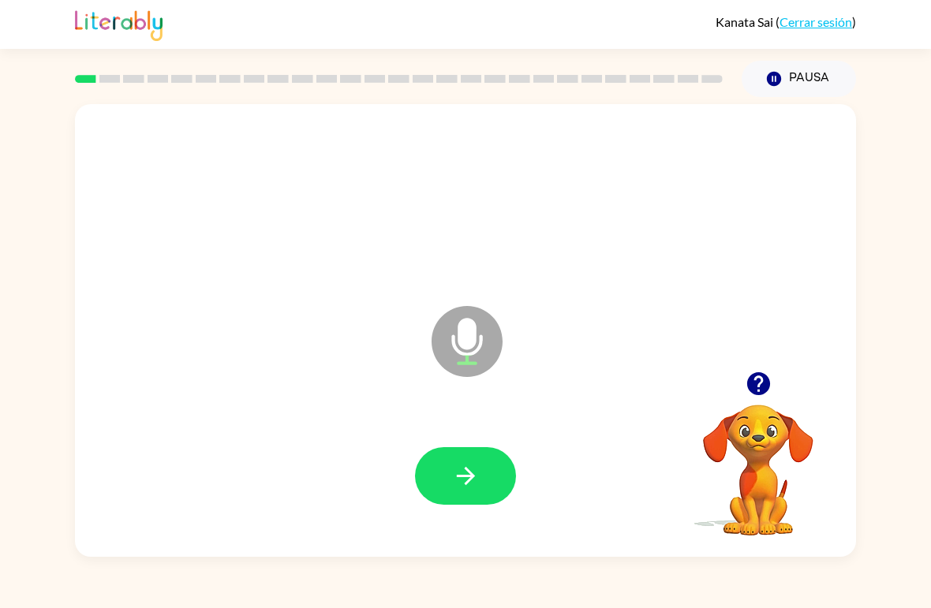
click at [473, 453] on button "button" at bounding box center [465, 476] width 101 height 58
click at [459, 478] on icon "button" at bounding box center [465, 476] width 18 height 18
click at [470, 469] on icon "button" at bounding box center [466, 476] width 28 height 28
click at [479, 470] on icon "button" at bounding box center [466, 476] width 28 height 28
click at [472, 465] on icon "button" at bounding box center [466, 476] width 28 height 28
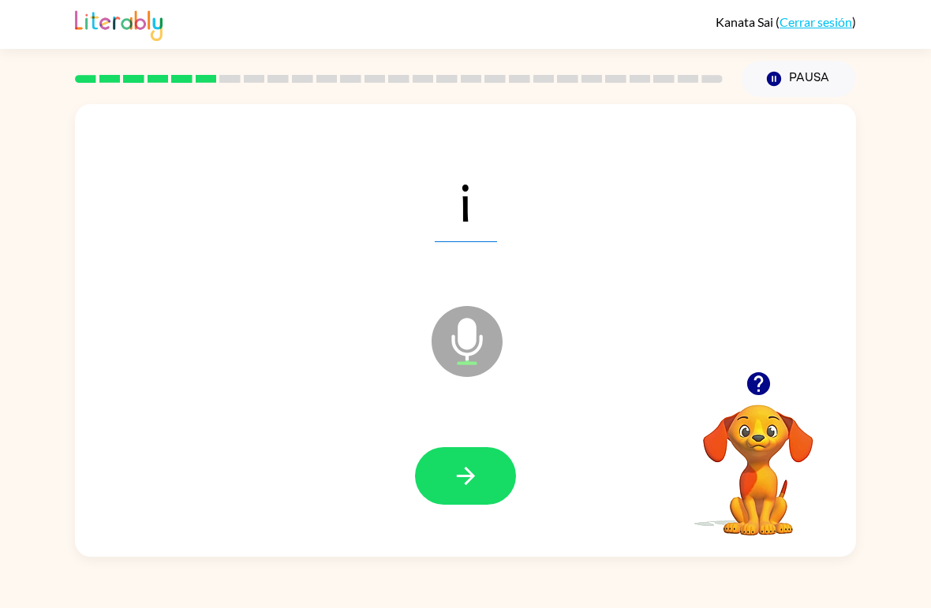
click at [472, 464] on icon "button" at bounding box center [466, 476] width 28 height 28
click at [468, 479] on icon "button" at bounding box center [466, 476] width 28 height 28
click at [467, 459] on button "button" at bounding box center [465, 476] width 101 height 58
click at [472, 471] on icon "button" at bounding box center [466, 476] width 28 height 28
click at [464, 473] on icon "button" at bounding box center [466, 476] width 28 height 28
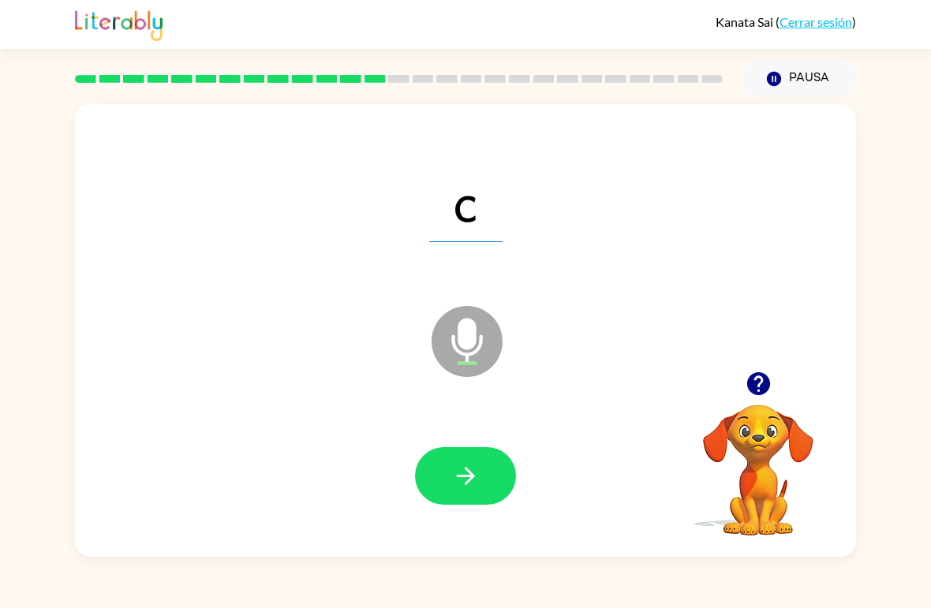
click at [491, 468] on button "button" at bounding box center [465, 476] width 101 height 58
click at [484, 471] on button "button" at bounding box center [465, 476] width 101 height 58
click at [484, 477] on button "button" at bounding box center [465, 476] width 101 height 58
click at [480, 467] on button "button" at bounding box center [465, 476] width 101 height 58
click at [483, 476] on button "button" at bounding box center [465, 476] width 101 height 58
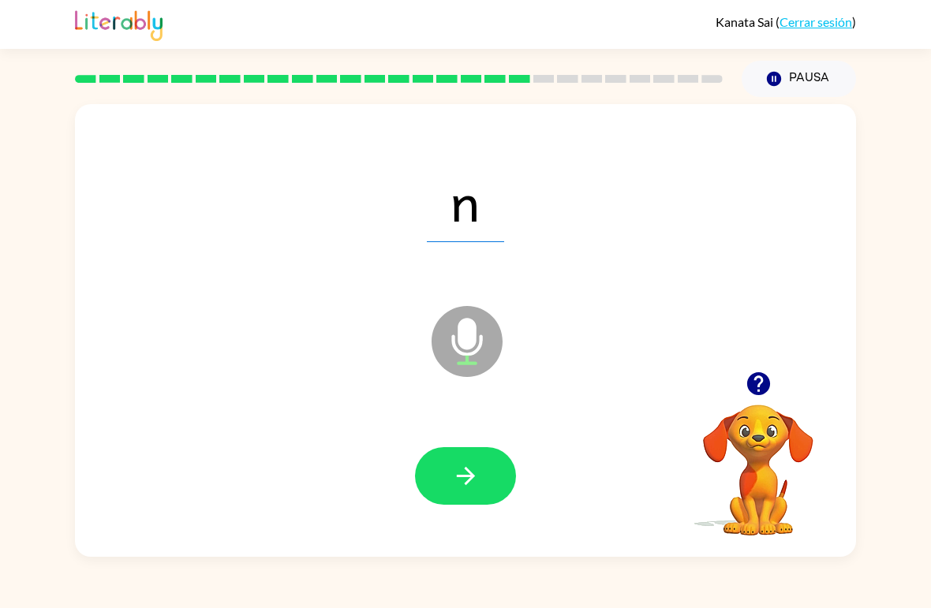
click at [466, 468] on icon "button" at bounding box center [466, 476] width 28 height 28
click at [470, 473] on icon "button" at bounding box center [465, 476] width 18 height 18
click at [470, 480] on icon "button" at bounding box center [465, 476] width 18 height 18
click at [473, 473] on icon "button" at bounding box center [466, 476] width 28 height 28
click at [481, 470] on button "button" at bounding box center [465, 476] width 101 height 58
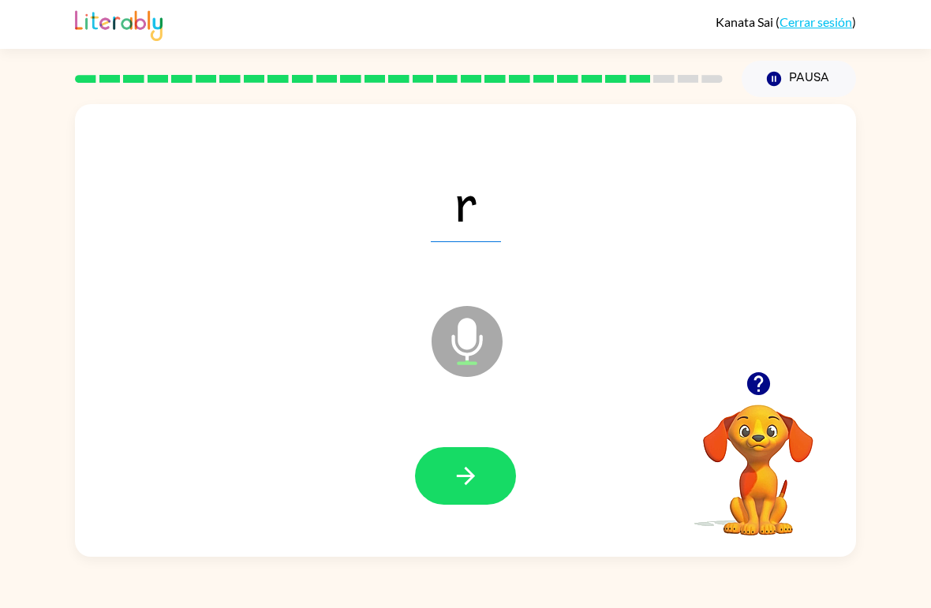
click at [475, 473] on icon "button" at bounding box center [466, 476] width 28 height 28
click at [480, 464] on button "button" at bounding box center [465, 476] width 101 height 58
click at [478, 471] on icon "button" at bounding box center [466, 476] width 28 height 28
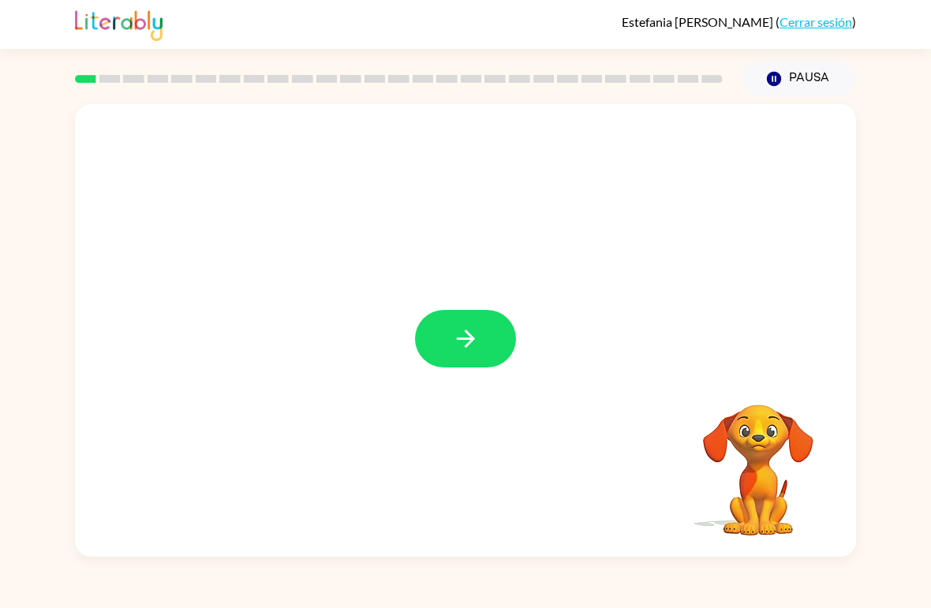
click at [480, 341] on button "button" at bounding box center [465, 339] width 101 height 58
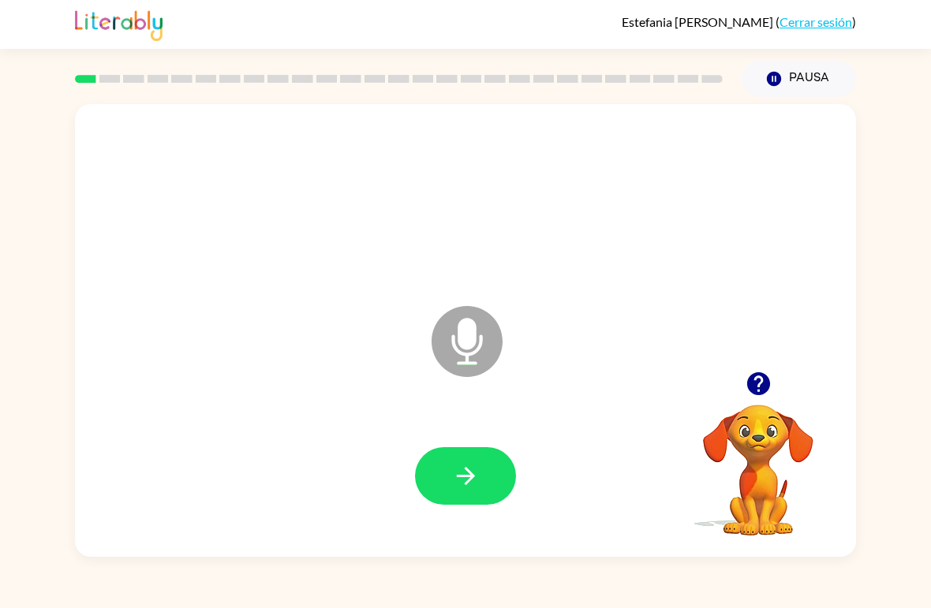
click at [479, 464] on icon "button" at bounding box center [466, 476] width 28 height 28
click at [482, 470] on button "button" at bounding box center [465, 476] width 101 height 58
click at [473, 465] on icon "button" at bounding box center [466, 476] width 28 height 28
click at [470, 454] on button "button" at bounding box center [465, 476] width 101 height 58
click at [480, 473] on button "button" at bounding box center [465, 476] width 101 height 58
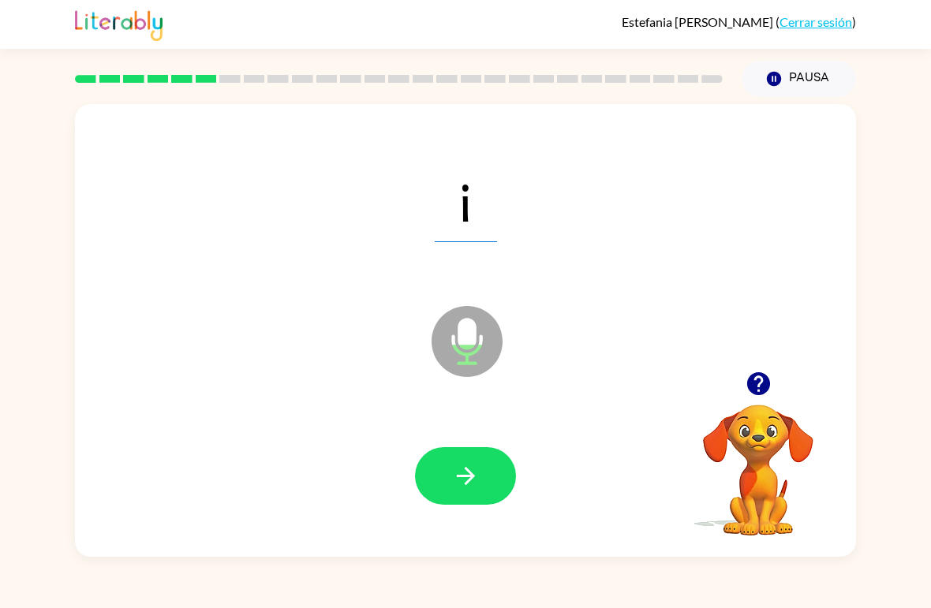
click at [479, 470] on icon "button" at bounding box center [466, 476] width 28 height 28
click at [479, 472] on icon "button" at bounding box center [466, 476] width 28 height 28
click at [482, 465] on button "button" at bounding box center [465, 476] width 101 height 58
click at [477, 473] on icon "button" at bounding box center [466, 476] width 28 height 28
click at [453, 481] on icon "button" at bounding box center [466, 476] width 28 height 28
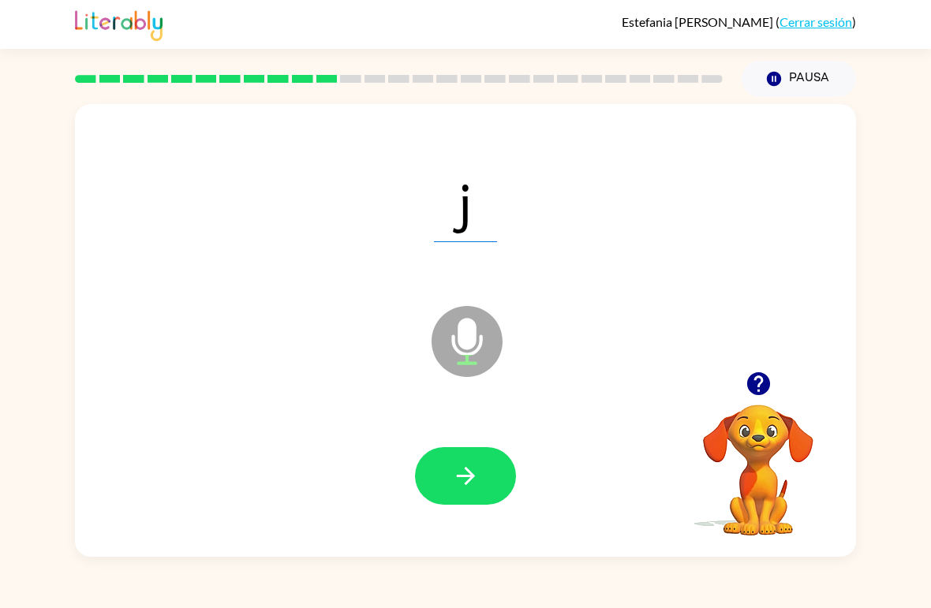
click at [478, 462] on button "button" at bounding box center [465, 476] width 101 height 58
click at [478, 472] on icon "button" at bounding box center [466, 476] width 28 height 28
click at [477, 473] on icon "button" at bounding box center [466, 476] width 28 height 28
click at [474, 479] on icon "button" at bounding box center [466, 476] width 28 height 28
click at [469, 475] on icon "button" at bounding box center [466, 476] width 28 height 28
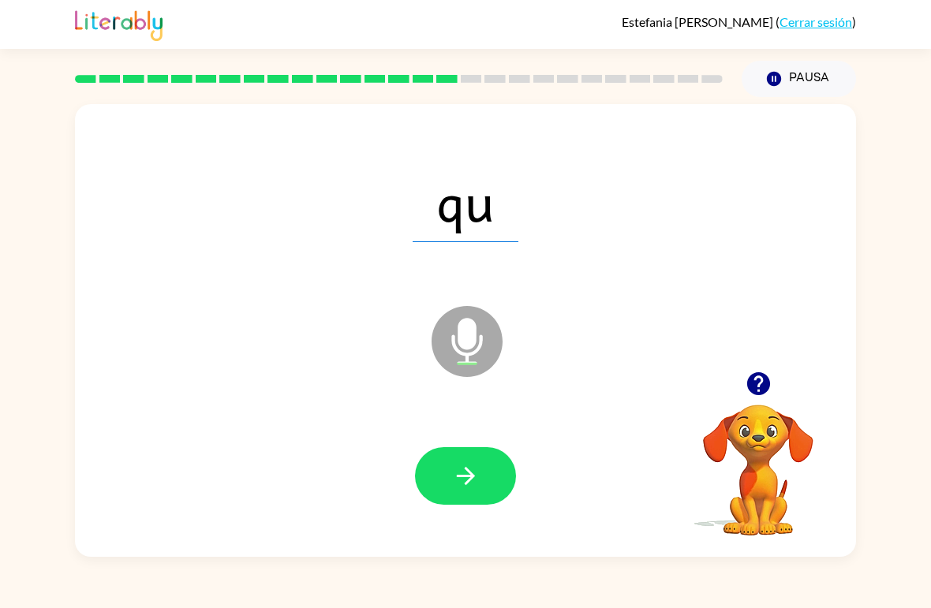
click at [472, 473] on icon "button" at bounding box center [466, 476] width 28 height 28
click at [471, 474] on icon "button" at bounding box center [465, 476] width 18 height 18
click at [491, 468] on button "button" at bounding box center [465, 476] width 101 height 58
click at [487, 464] on button "button" at bounding box center [465, 476] width 101 height 58
click at [473, 472] on icon "button" at bounding box center [466, 476] width 28 height 28
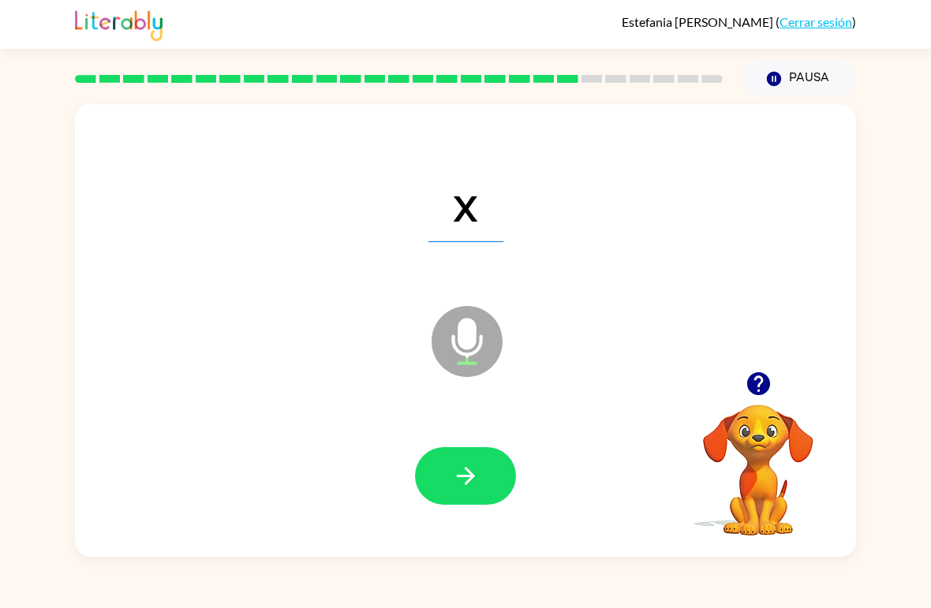
click at [460, 488] on icon "button" at bounding box center [466, 476] width 28 height 28
click at [482, 456] on button "button" at bounding box center [465, 476] width 101 height 58
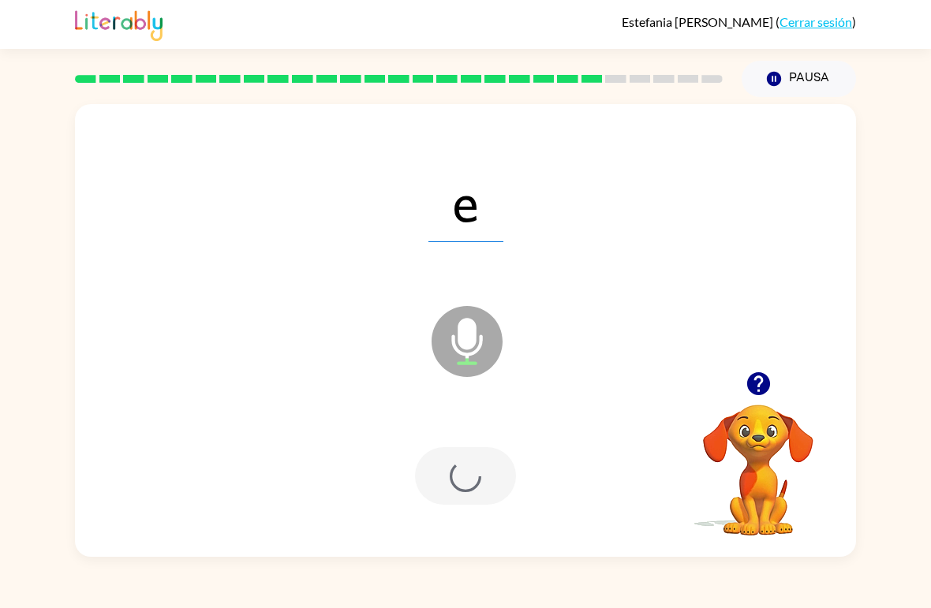
click at [482, 455] on div at bounding box center [465, 476] width 101 height 58
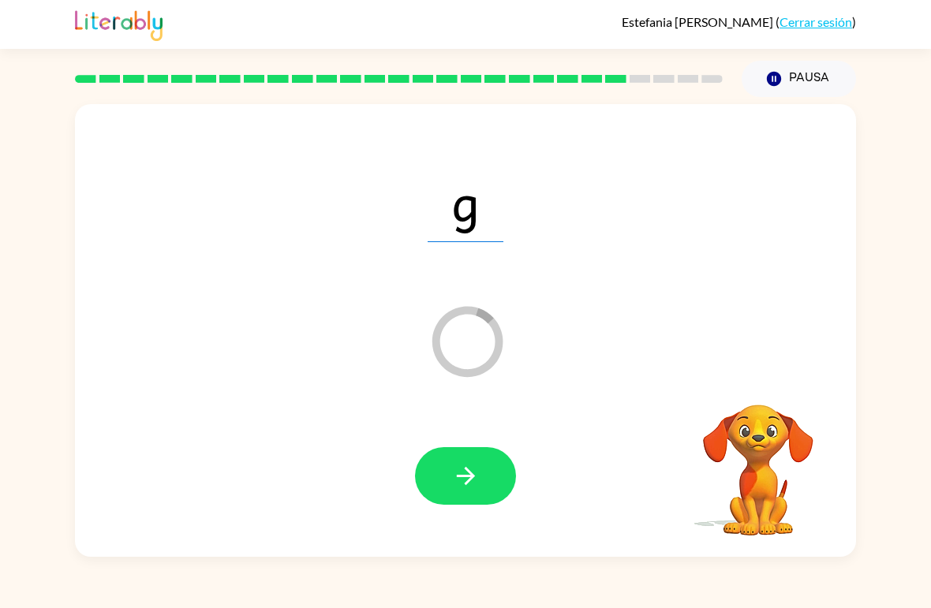
click at [479, 467] on icon "button" at bounding box center [466, 476] width 28 height 28
click at [465, 468] on icon "button" at bounding box center [466, 476] width 28 height 28
click at [474, 484] on icon "button" at bounding box center [466, 476] width 28 height 28
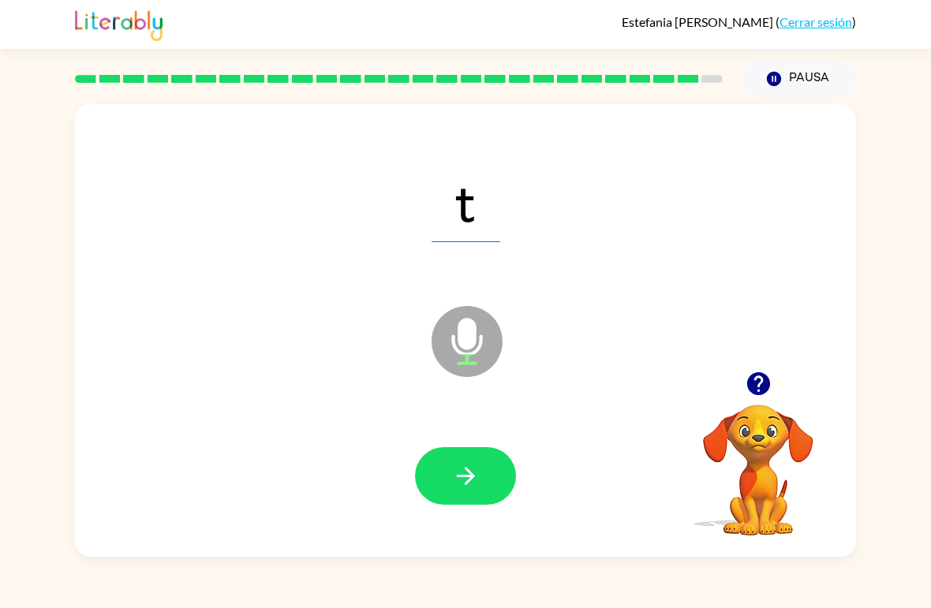
click at [472, 488] on icon "button" at bounding box center [466, 476] width 28 height 28
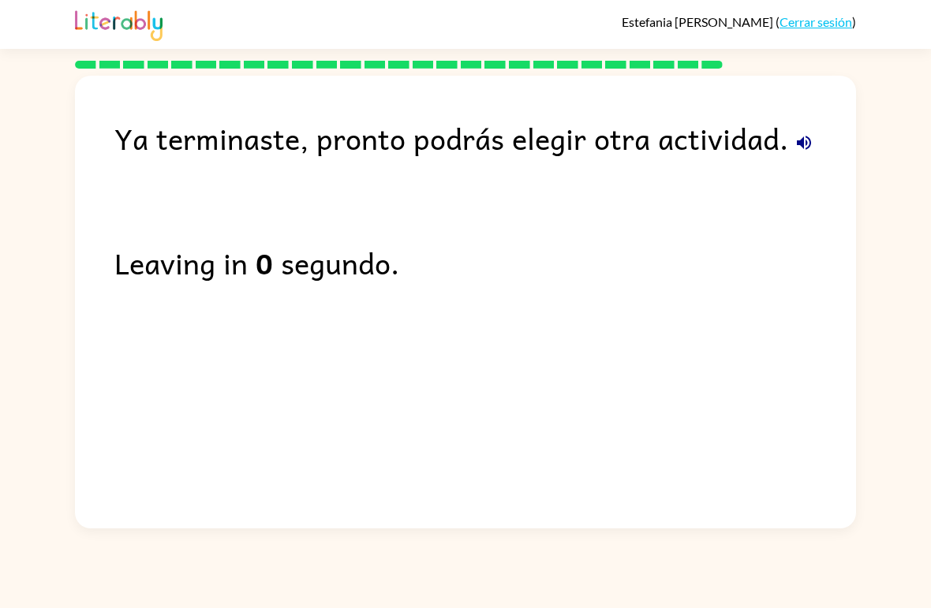
click at [820, 16] on link "Cerrar sesión" at bounding box center [815, 21] width 73 height 15
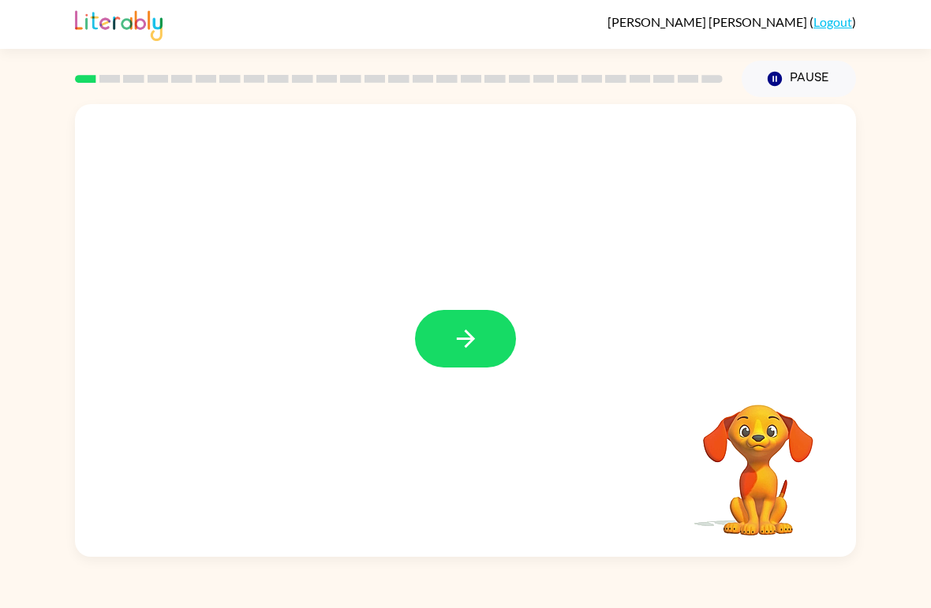
click at [473, 338] on icon "button" at bounding box center [465, 339] width 18 height 18
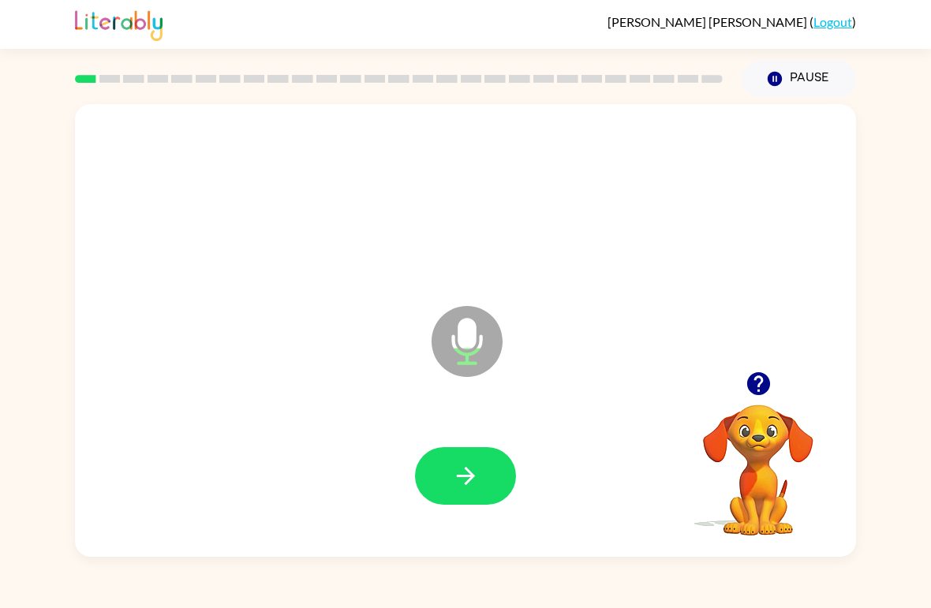
click at [462, 471] on icon "button" at bounding box center [466, 476] width 28 height 28
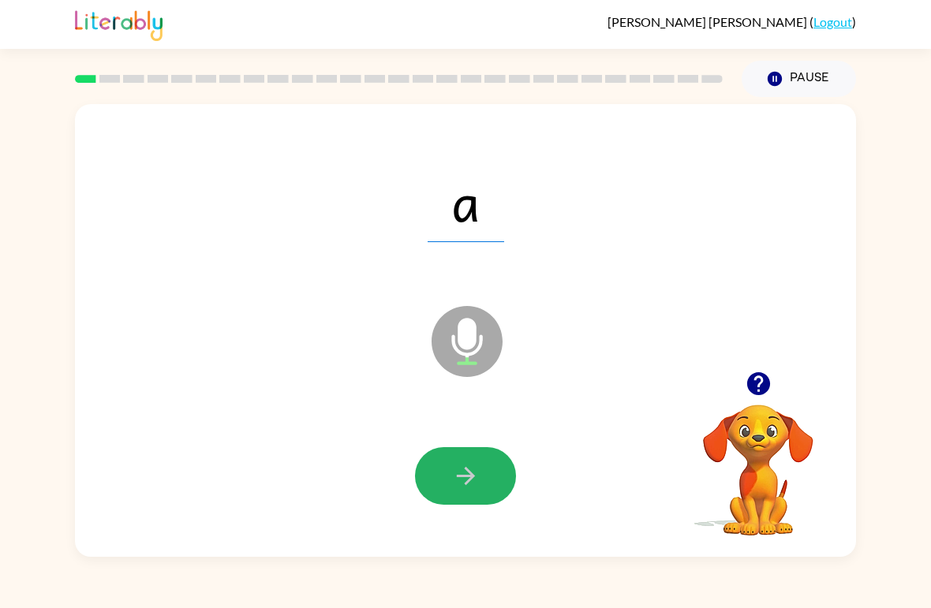
click at [484, 480] on button "button" at bounding box center [465, 476] width 101 height 58
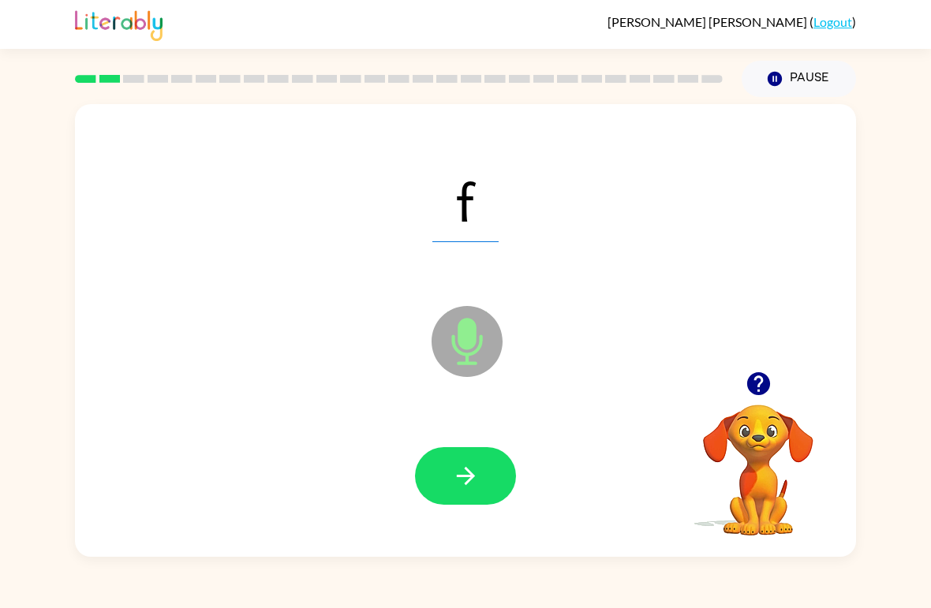
click at [459, 500] on button "button" at bounding box center [465, 476] width 101 height 58
click at [473, 478] on icon "button" at bounding box center [465, 476] width 18 height 18
click at [474, 473] on icon "button" at bounding box center [466, 476] width 28 height 28
click at [478, 472] on icon "button" at bounding box center [466, 476] width 28 height 28
click at [481, 479] on button "button" at bounding box center [465, 476] width 101 height 58
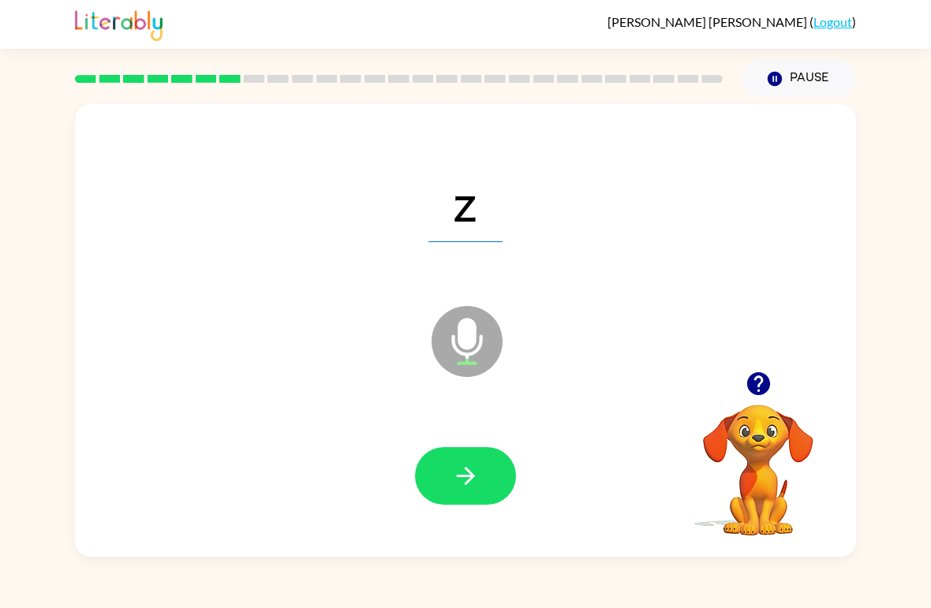
click at [481, 471] on button "button" at bounding box center [465, 476] width 101 height 58
click at [477, 478] on icon "button" at bounding box center [466, 476] width 28 height 28
click at [480, 467] on button "button" at bounding box center [465, 476] width 101 height 58
click at [482, 469] on button "button" at bounding box center [465, 476] width 101 height 58
click at [477, 477] on icon "button" at bounding box center [466, 476] width 28 height 28
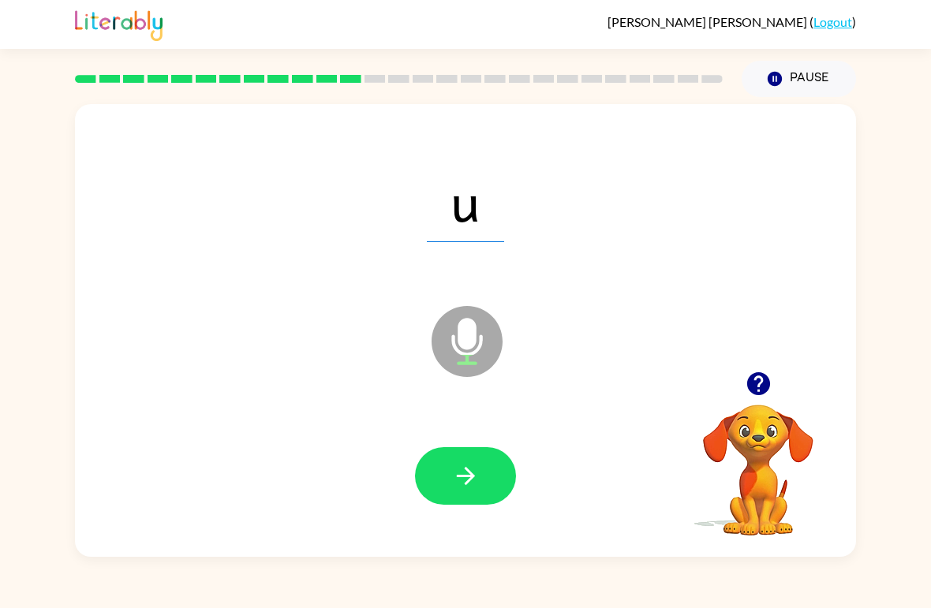
click at [483, 473] on button "button" at bounding box center [465, 476] width 101 height 58
click at [469, 476] on icon "button" at bounding box center [466, 476] width 28 height 28
click at [467, 477] on icon "button" at bounding box center [465, 476] width 18 height 18
click at [473, 465] on icon "button" at bounding box center [466, 476] width 28 height 28
click at [489, 469] on button "button" at bounding box center [465, 476] width 101 height 58
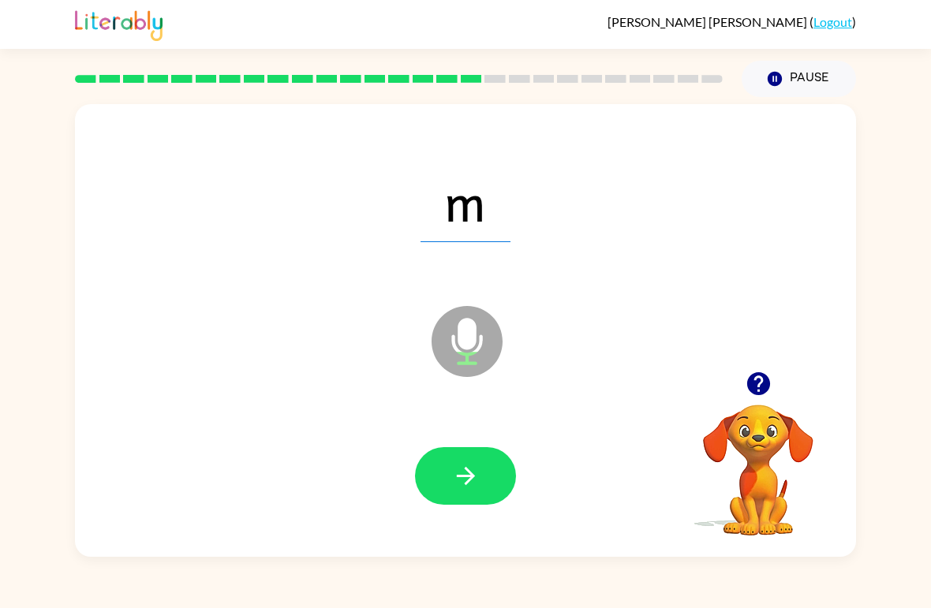
click at [490, 472] on button "button" at bounding box center [465, 476] width 101 height 58
click at [480, 473] on button "button" at bounding box center [465, 476] width 101 height 58
click at [479, 475] on icon "button" at bounding box center [466, 476] width 28 height 28
click at [480, 470] on button "button" at bounding box center [465, 476] width 101 height 58
click at [486, 474] on button "button" at bounding box center [465, 476] width 101 height 58
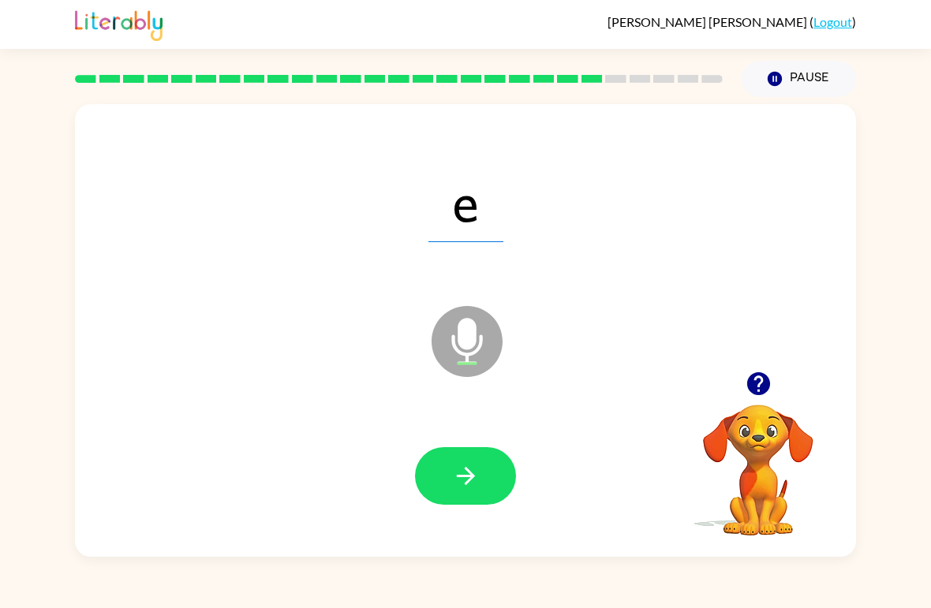
click at [476, 460] on button "button" at bounding box center [465, 476] width 101 height 58
click at [477, 474] on icon "button" at bounding box center [466, 476] width 28 height 28
click at [478, 473] on icon "button" at bounding box center [466, 476] width 28 height 28
click at [478, 477] on icon "button" at bounding box center [466, 476] width 28 height 28
click at [480, 473] on button "button" at bounding box center [465, 476] width 101 height 58
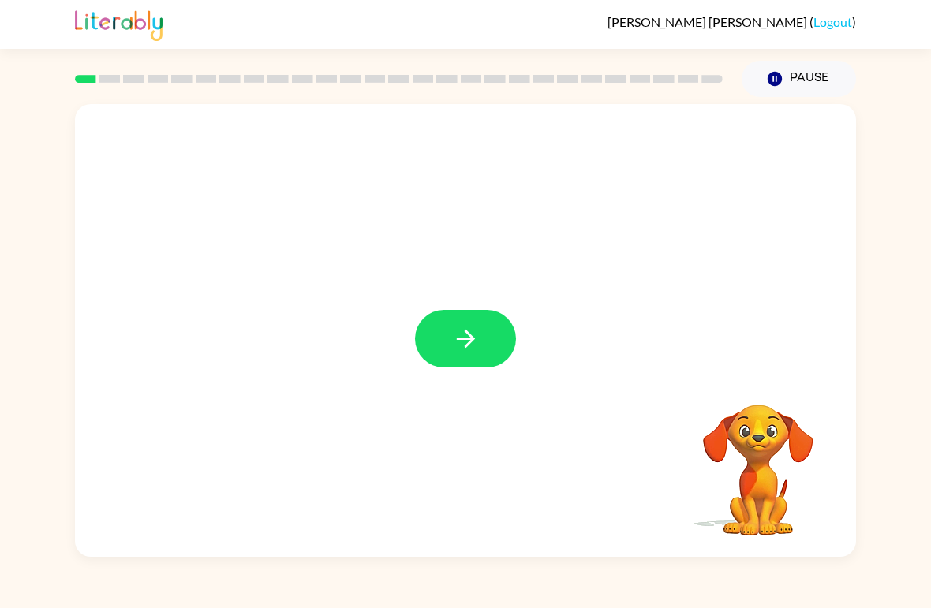
click at [462, 352] on icon "button" at bounding box center [466, 339] width 28 height 28
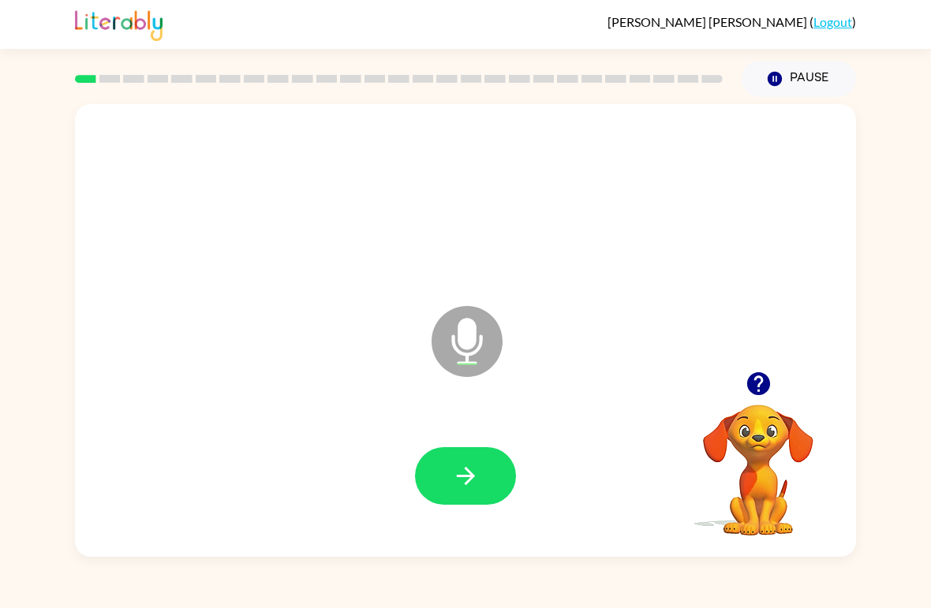
click at [468, 462] on button "button" at bounding box center [465, 476] width 101 height 58
click at [461, 471] on icon "button" at bounding box center [466, 476] width 28 height 28
click at [468, 467] on icon "button" at bounding box center [466, 476] width 28 height 28
click at [463, 475] on icon "button" at bounding box center [466, 476] width 28 height 28
click at [469, 467] on icon "button" at bounding box center [466, 476] width 28 height 28
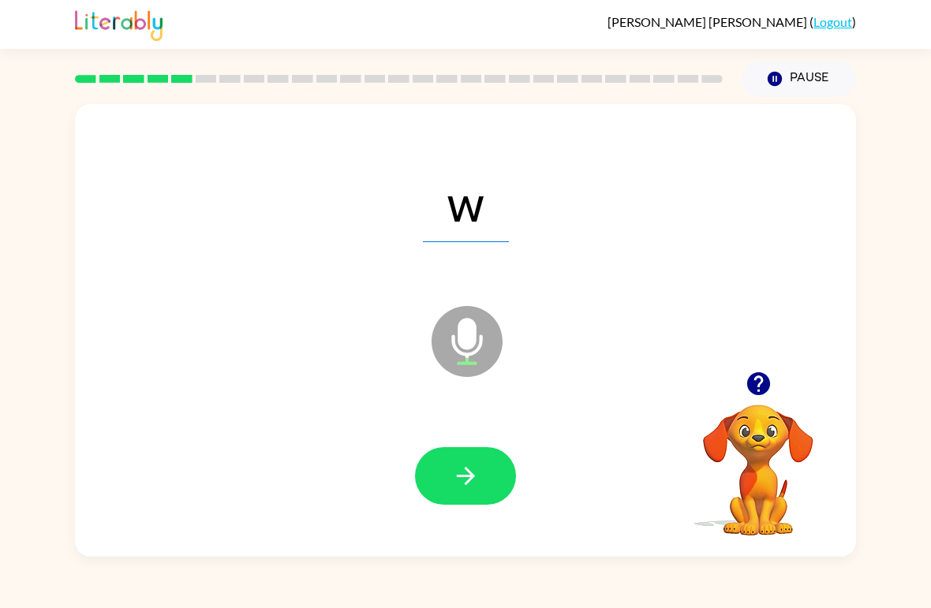
click at [472, 467] on icon "button" at bounding box center [466, 476] width 28 height 28
click at [472, 464] on icon "button" at bounding box center [466, 476] width 28 height 28
click at [468, 471] on icon "button" at bounding box center [465, 476] width 18 height 18
click at [469, 476] on icon "button" at bounding box center [466, 476] width 28 height 28
click at [468, 478] on icon "button" at bounding box center [465, 476] width 18 height 18
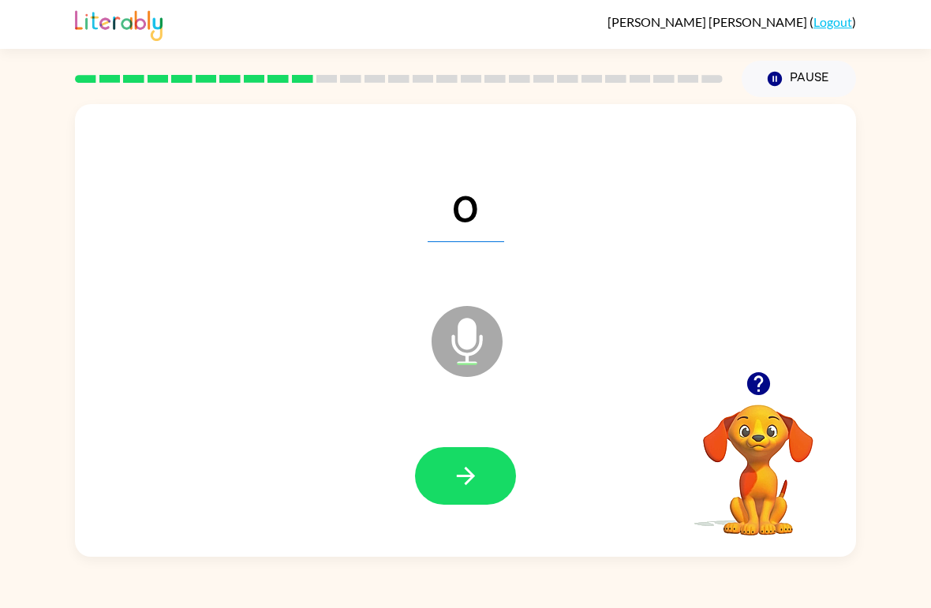
click at [469, 467] on icon "button" at bounding box center [466, 476] width 28 height 28
click at [466, 484] on icon "button" at bounding box center [465, 476] width 18 height 18
click at [469, 469] on icon "button" at bounding box center [466, 476] width 28 height 28
click at [468, 479] on icon "button" at bounding box center [466, 476] width 28 height 28
click at [479, 480] on icon "button" at bounding box center [466, 476] width 28 height 28
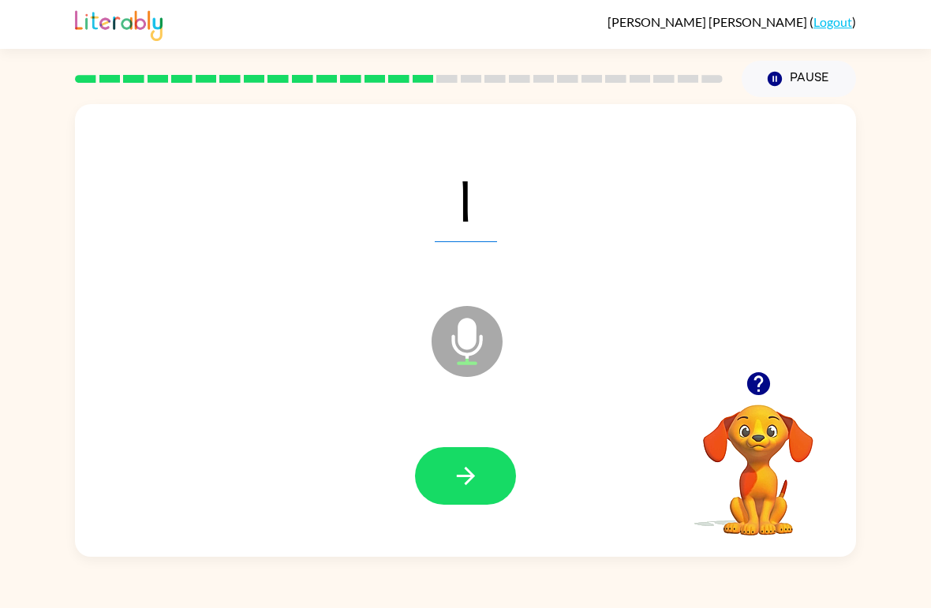
click at [484, 468] on button "button" at bounding box center [465, 476] width 101 height 58
click at [481, 462] on button "button" at bounding box center [465, 476] width 101 height 58
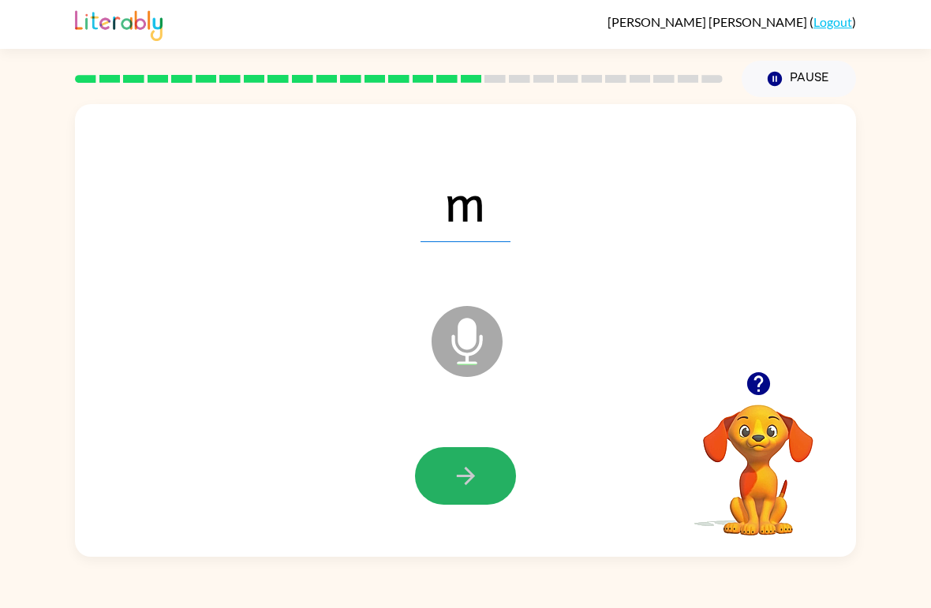
click at [484, 470] on button "button" at bounding box center [465, 476] width 101 height 58
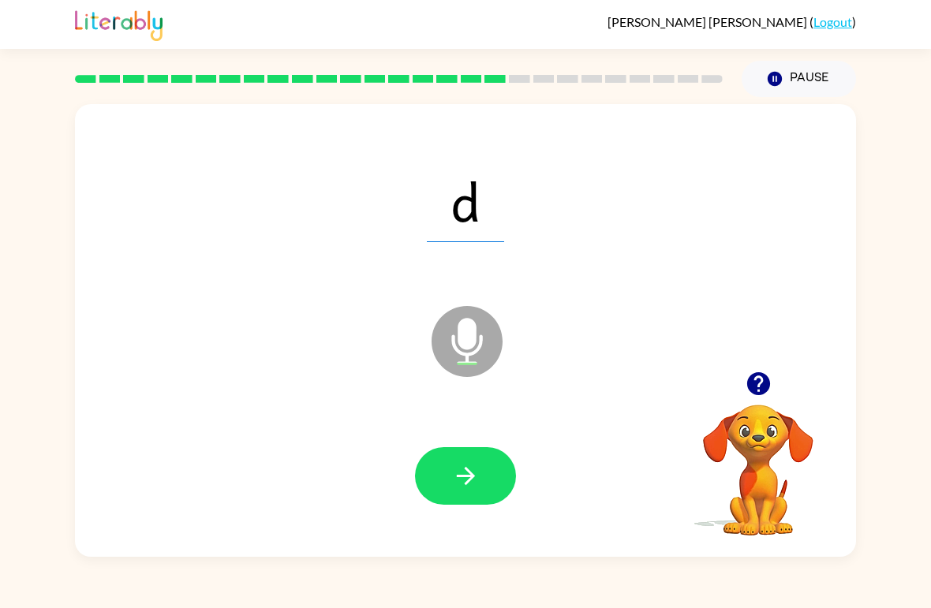
click at [479, 469] on icon "button" at bounding box center [466, 476] width 28 height 28
click at [477, 475] on icon "button" at bounding box center [466, 476] width 28 height 28
click at [482, 473] on button "button" at bounding box center [465, 476] width 101 height 58
click at [481, 477] on button "button" at bounding box center [465, 476] width 101 height 58
click at [469, 469] on icon "button" at bounding box center [466, 476] width 28 height 28
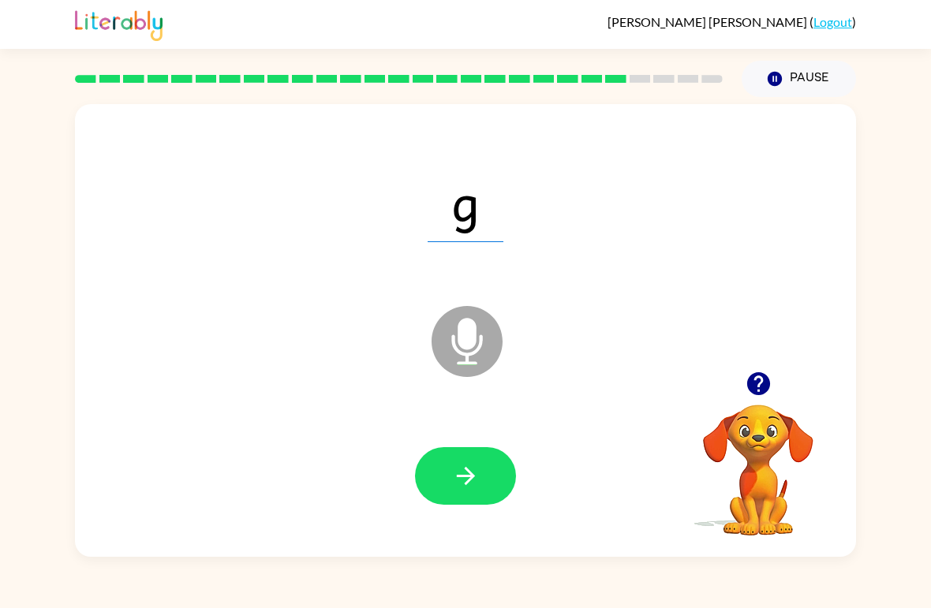
click at [480, 477] on button "button" at bounding box center [465, 476] width 101 height 58
click at [479, 464] on icon "button" at bounding box center [466, 476] width 28 height 28
click at [482, 468] on button "button" at bounding box center [465, 476] width 101 height 58
click at [485, 477] on button "button" at bounding box center [465, 476] width 101 height 58
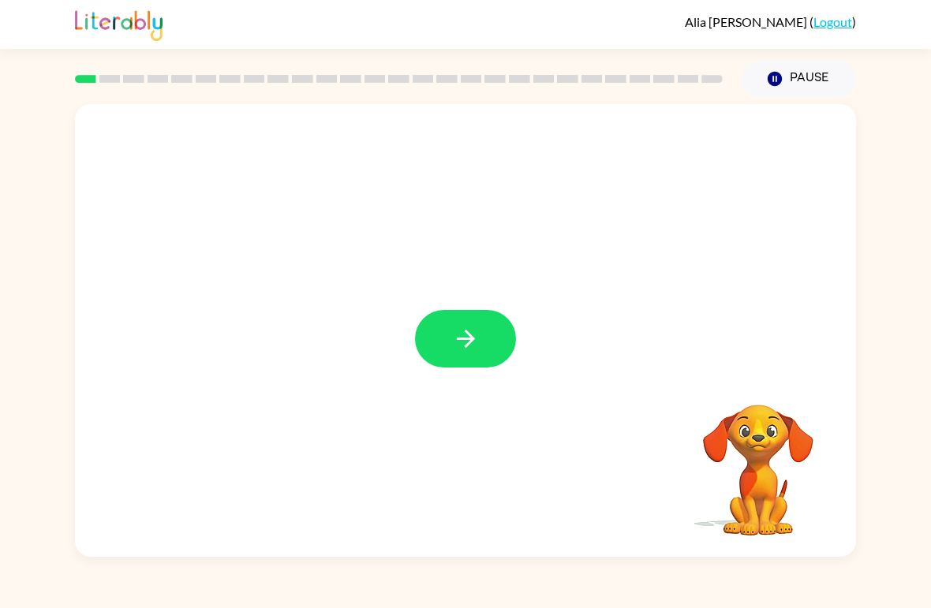
click at [479, 335] on icon "button" at bounding box center [466, 339] width 28 height 28
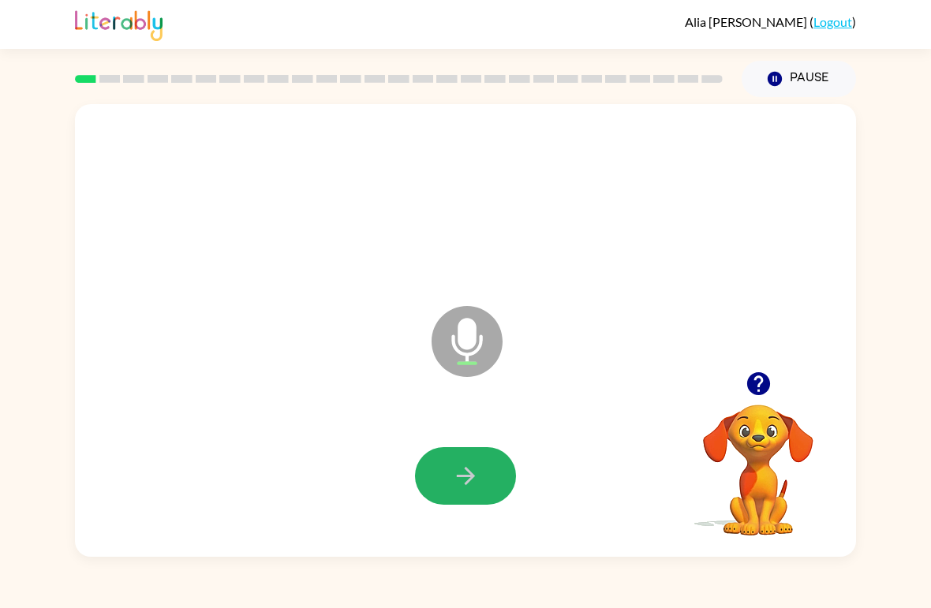
click at [462, 450] on button "button" at bounding box center [465, 476] width 101 height 58
click at [469, 473] on icon "button" at bounding box center [465, 476] width 18 height 18
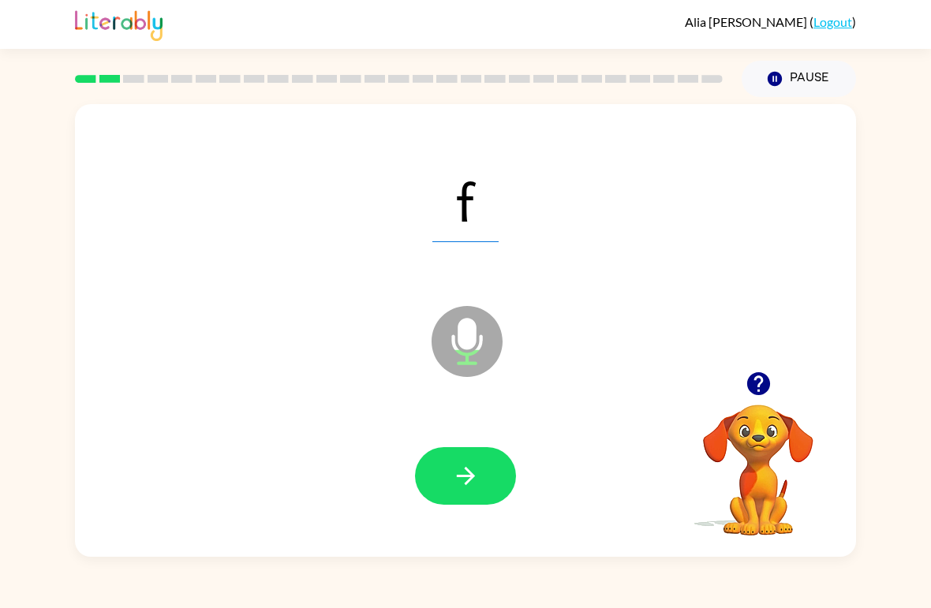
click at [469, 477] on icon "button" at bounding box center [465, 476] width 18 height 18
click at [476, 479] on icon "button" at bounding box center [466, 476] width 28 height 28
click at [474, 477] on icon "button" at bounding box center [465, 476] width 18 height 18
click at [475, 476] on icon "button" at bounding box center [466, 476] width 28 height 28
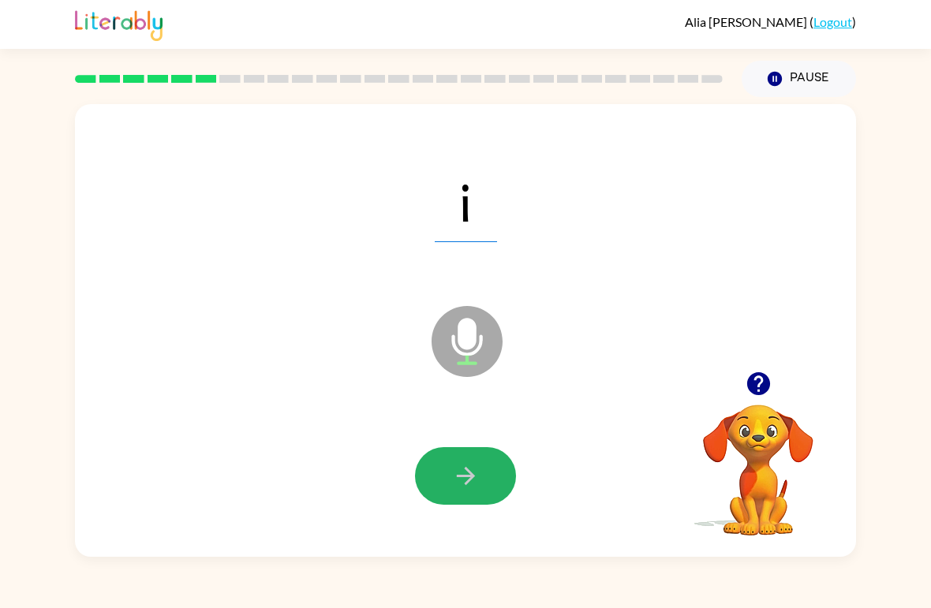
click at [475, 477] on icon "button" at bounding box center [466, 476] width 28 height 28
click at [460, 479] on icon "button" at bounding box center [466, 476] width 28 height 28
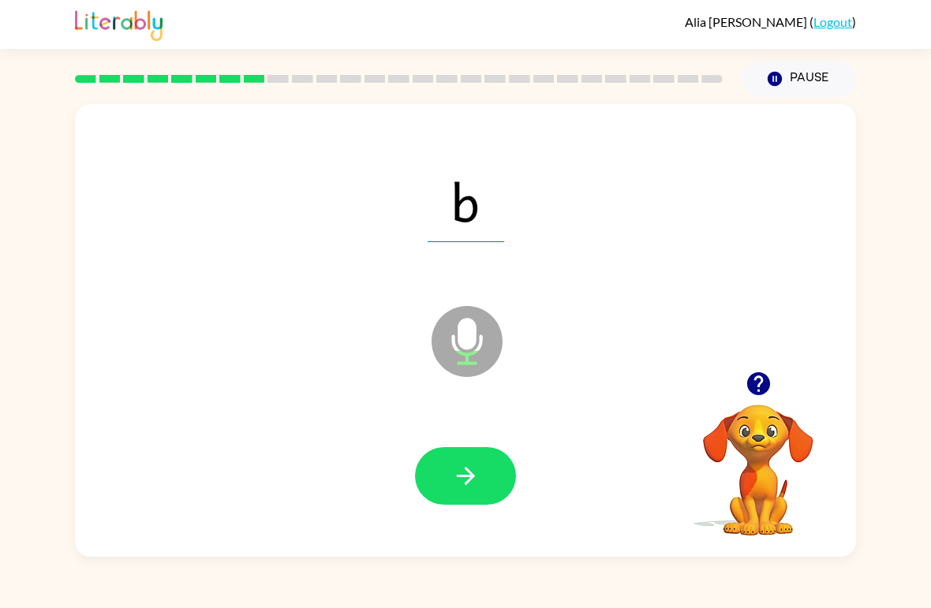
click at [471, 480] on icon "button" at bounding box center [465, 476] width 18 height 18
click at [470, 478] on icon "button" at bounding box center [465, 476] width 18 height 18
click at [473, 474] on icon "button" at bounding box center [466, 476] width 28 height 28
click at [471, 476] on icon "button" at bounding box center [465, 476] width 18 height 18
click at [472, 479] on icon "button" at bounding box center [465, 476] width 18 height 18
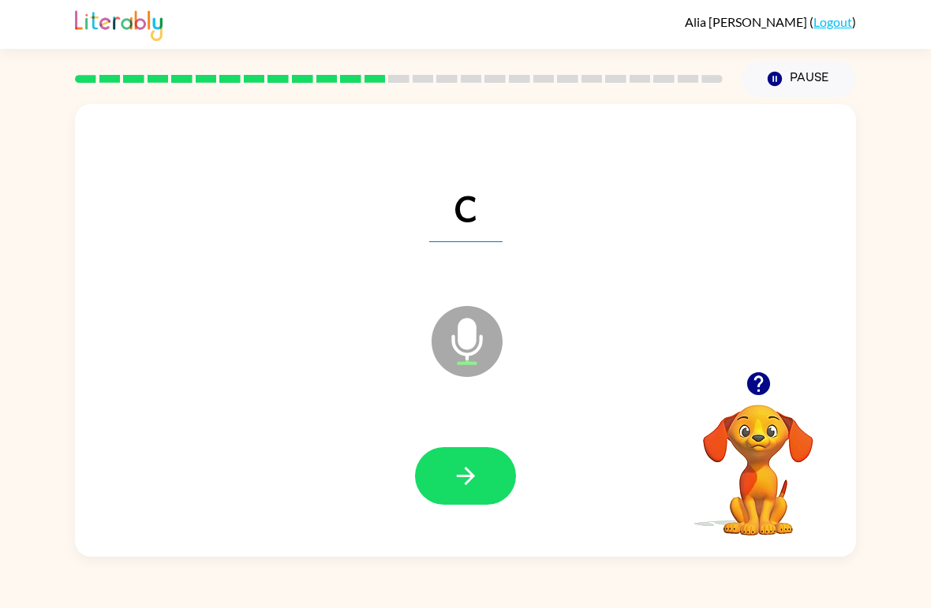
click at [465, 465] on icon "button" at bounding box center [466, 476] width 28 height 28
click at [473, 477] on icon "button" at bounding box center [465, 476] width 18 height 18
click at [474, 470] on icon "button" at bounding box center [466, 476] width 28 height 28
click at [459, 483] on icon "button" at bounding box center [466, 476] width 28 height 28
click at [464, 479] on icon "button" at bounding box center [466, 476] width 28 height 28
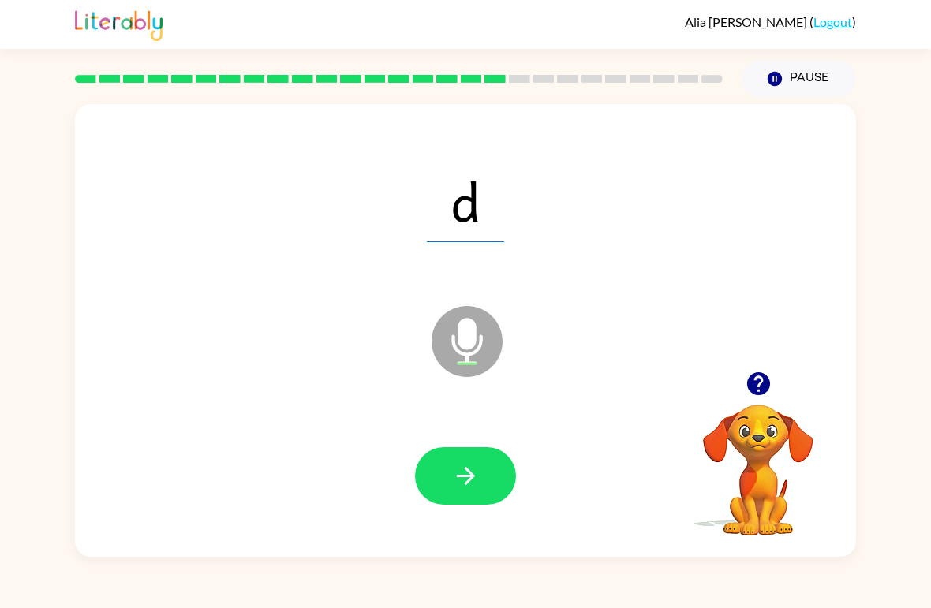
click at [473, 481] on icon "button" at bounding box center [466, 476] width 28 height 28
click at [469, 473] on icon "button" at bounding box center [465, 476] width 18 height 18
click at [474, 469] on icon "button" at bounding box center [466, 476] width 28 height 28
click at [474, 485] on icon "button" at bounding box center [466, 476] width 28 height 28
click at [471, 468] on icon "button" at bounding box center [466, 476] width 28 height 28
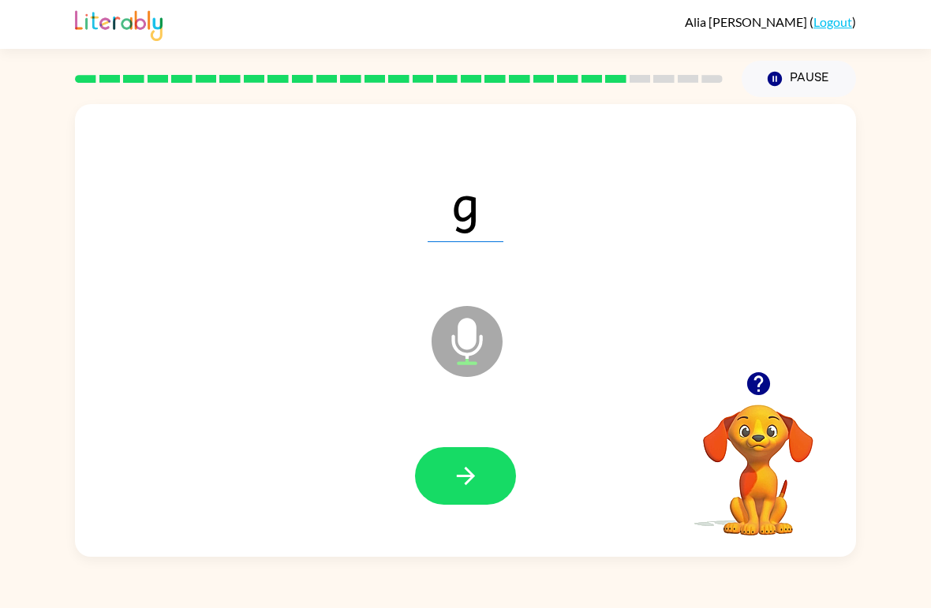
click at [462, 486] on icon "button" at bounding box center [466, 476] width 28 height 28
click at [468, 473] on icon "button" at bounding box center [465, 476] width 18 height 18
click at [470, 477] on icon "button" at bounding box center [465, 476] width 18 height 18
click at [472, 472] on icon "button" at bounding box center [466, 476] width 28 height 28
